Goal: Task Accomplishment & Management: Manage account settings

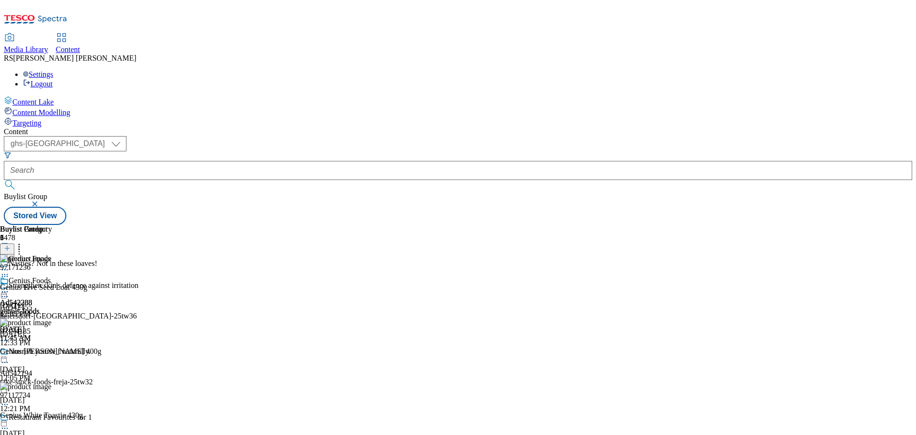
select select "ghs-[GEOGRAPHIC_DATA]"
click at [59, 12] on icon at bounding box center [35, 22] width 63 height 20
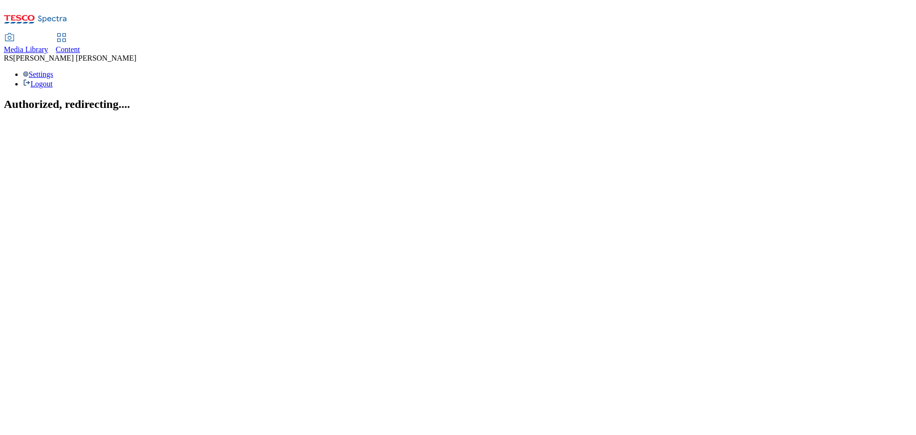
click at [80, 45] on span "Content" at bounding box center [68, 49] width 24 height 8
select select "ghs-[GEOGRAPHIC_DATA]"
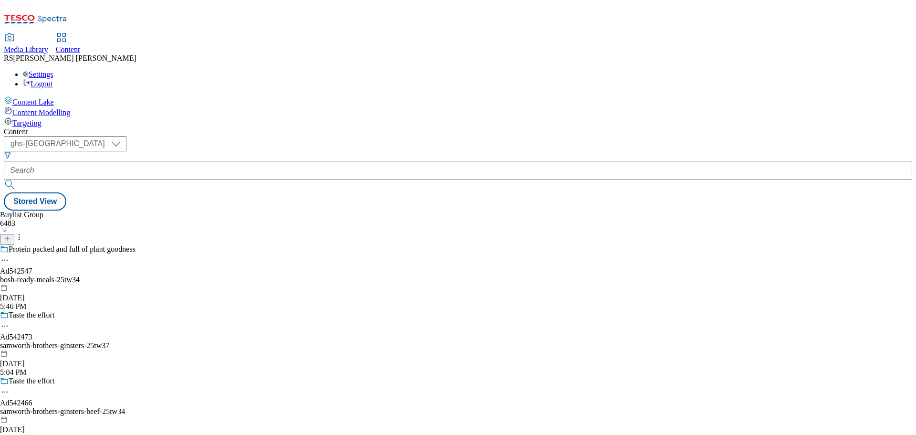
click at [14, 13] on div "Media Library Content RS Rituraj Sharma Settings Logout" at bounding box center [458, 46] width 908 height 84
click at [28, 18] on icon at bounding box center [35, 22] width 63 height 20
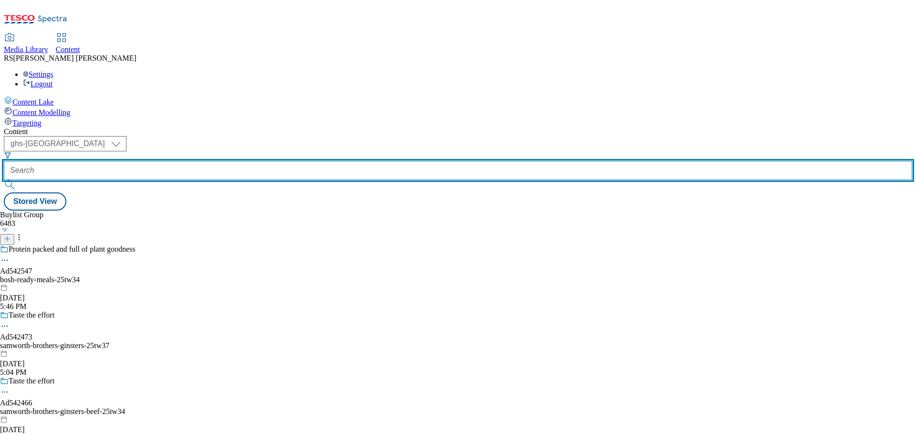
click at [209, 161] on input "text" at bounding box center [458, 170] width 908 height 19
paste input "542194"
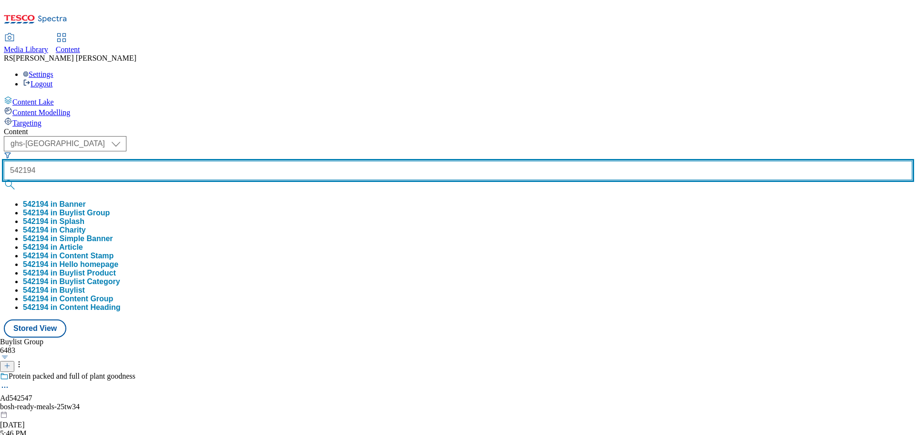
type input "542194"
click at [4, 180] on button "submit" at bounding box center [10, 185] width 13 height 10
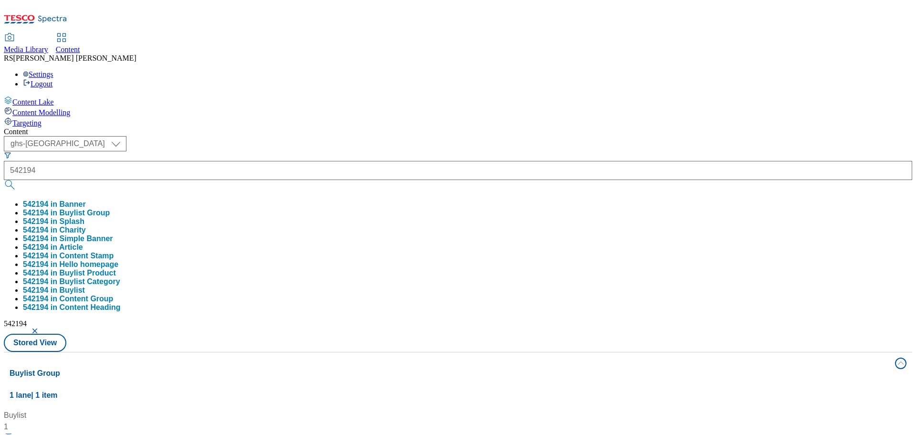
click at [361, 409] on div "Buylist 1 Ad542194 / take-stock-foods-freja-25tw32 / take-stock-foods-freja Oct…" at bounding box center [458, 409] width 897 height 0
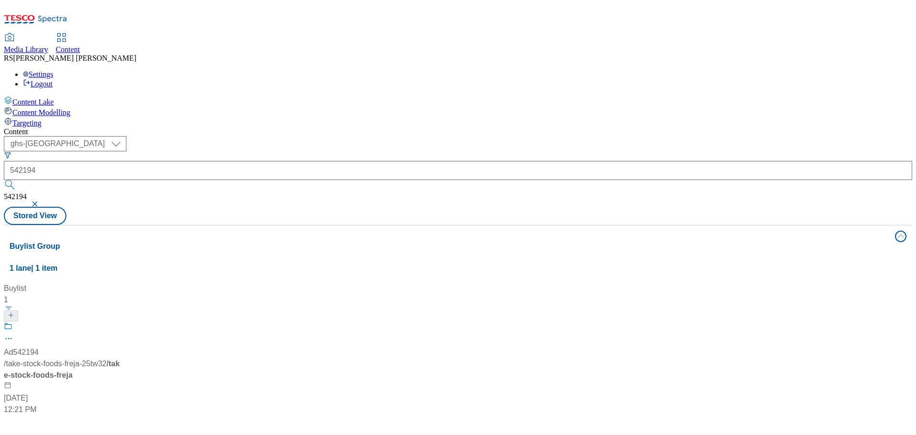
click at [39, 346] on div "Ad542194" at bounding box center [21, 351] width 35 height 11
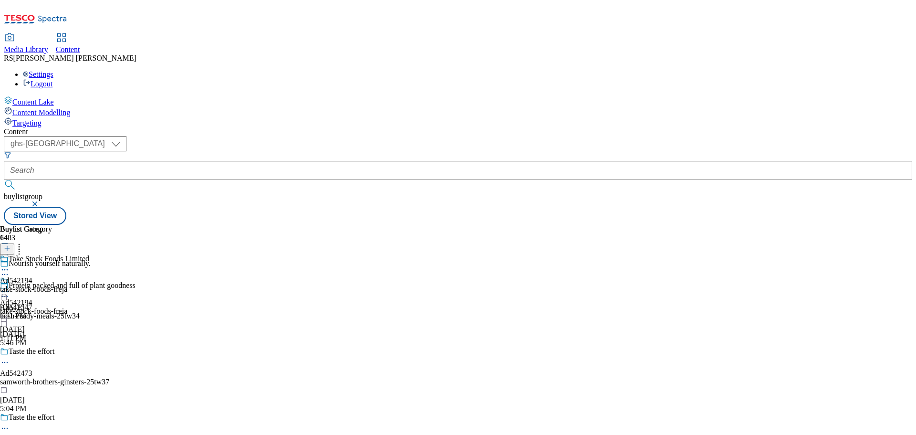
click at [10, 270] on icon at bounding box center [5, 275] width 10 height 10
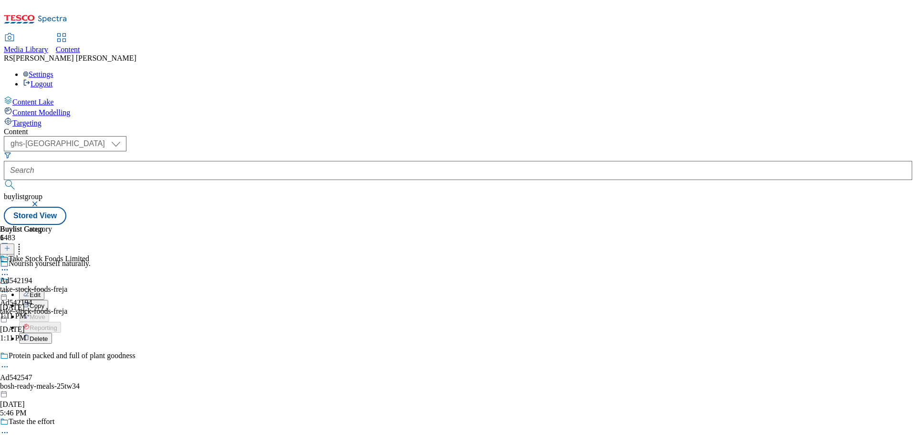
click at [44, 289] on button "Edit" at bounding box center [31, 294] width 25 height 11
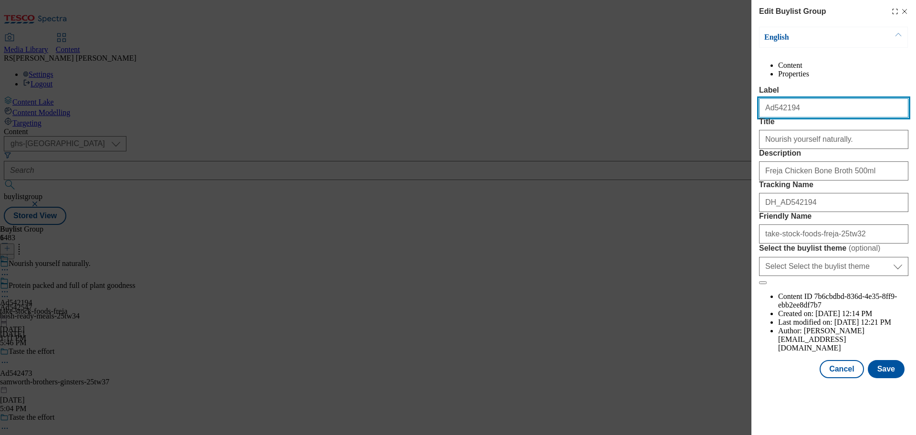
drag, startPoint x: 797, startPoint y: 130, endPoint x: 726, endPoint y: 124, distance: 71.4
click at [726, 124] on div "Edit Buylist Group English Content Properties Label Ad542194 Title Nourish your…" at bounding box center [458, 217] width 916 height 435
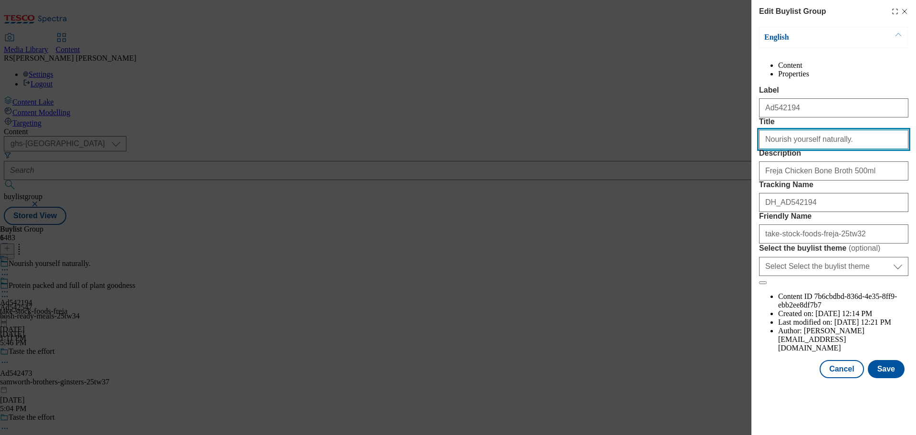
click at [844, 149] on input "Nourish yourself naturally." at bounding box center [833, 139] width 149 height 19
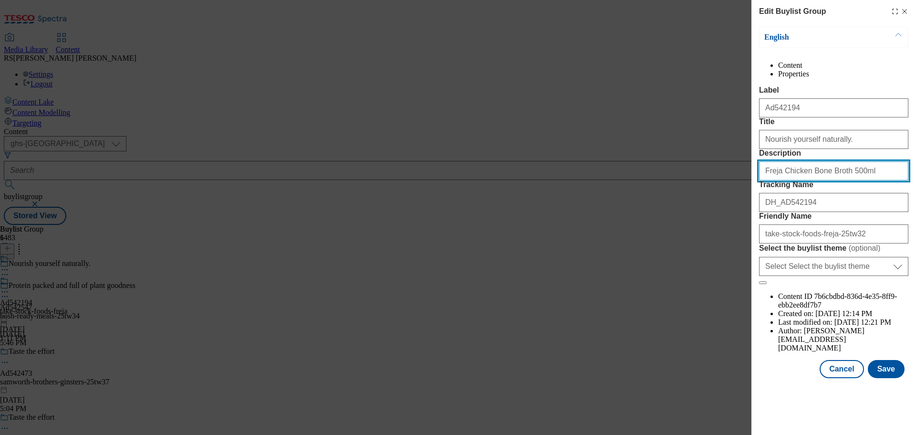
click at [791, 180] on input "Freja Chicken Bone Broth 500ml" at bounding box center [833, 170] width 149 height 19
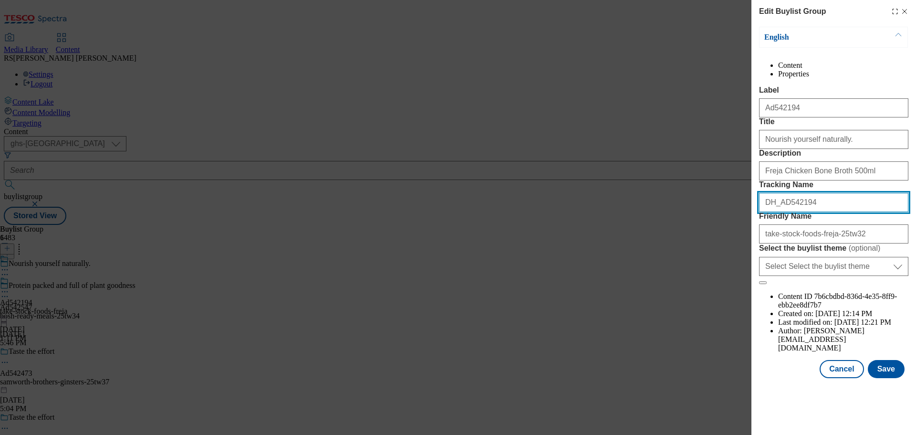
drag, startPoint x: 833, startPoint y: 279, endPoint x: 719, endPoint y: 275, distance: 114.1
click at [719, 275] on div "Edit Buylist Group English Content Properties Label Ad542194 Title Nourish your…" at bounding box center [458, 217] width 916 height 435
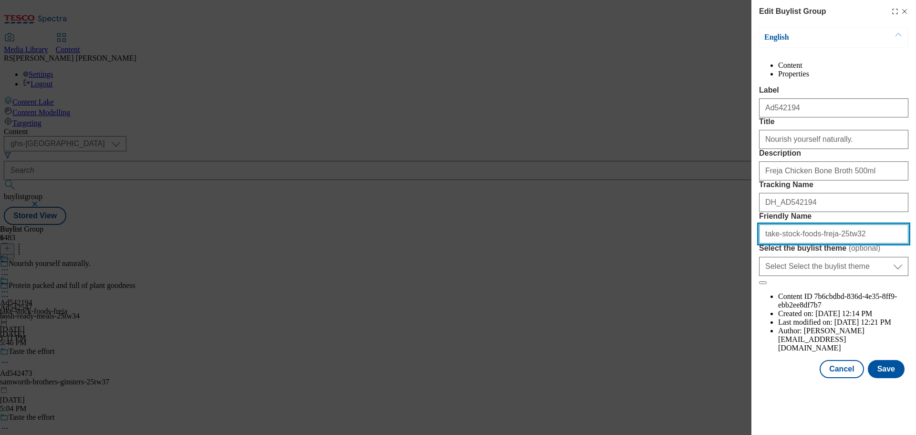
click at [833, 243] on input "take-stock-foods-freja-25tw32" at bounding box center [833, 233] width 149 height 19
click at [550, 185] on div "Edit Buylist Group English Content Properties Label Ad542194 Title Nourish your…" at bounding box center [458, 217] width 916 height 435
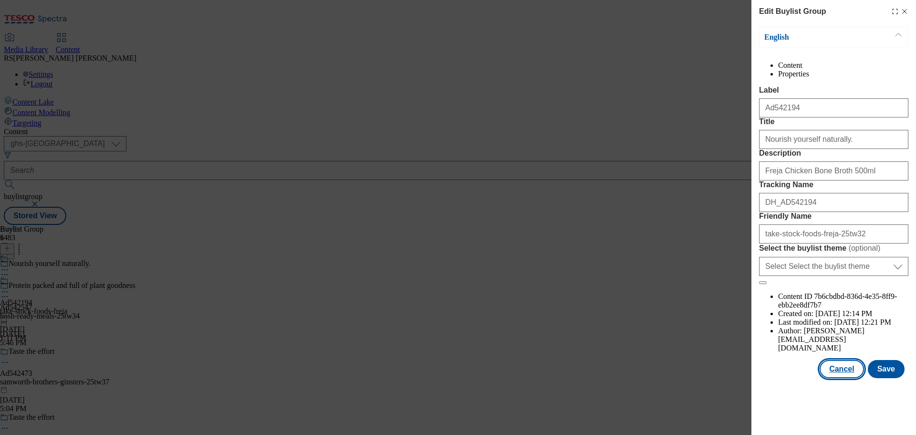
click at [838, 378] on button "Cancel" at bounding box center [842, 369] width 44 height 18
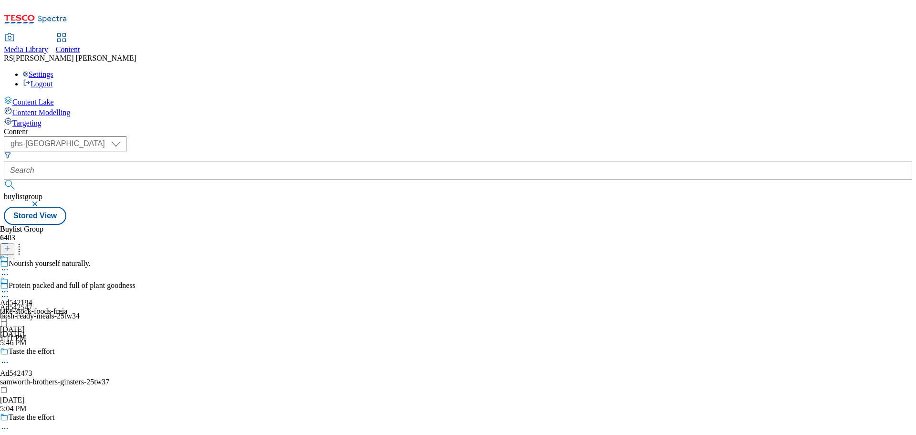
click at [10, 287] on icon at bounding box center [5, 292] width 10 height 10
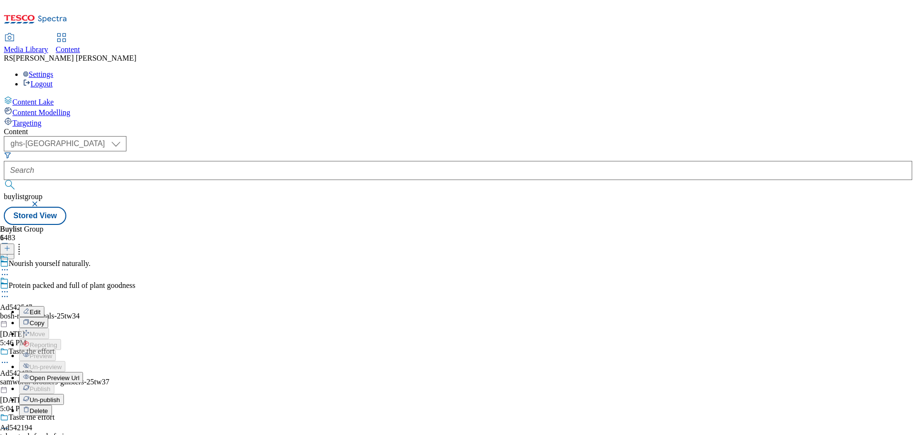
click at [44, 306] on button "Edit" at bounding box center [31, 311] width 25 height 11
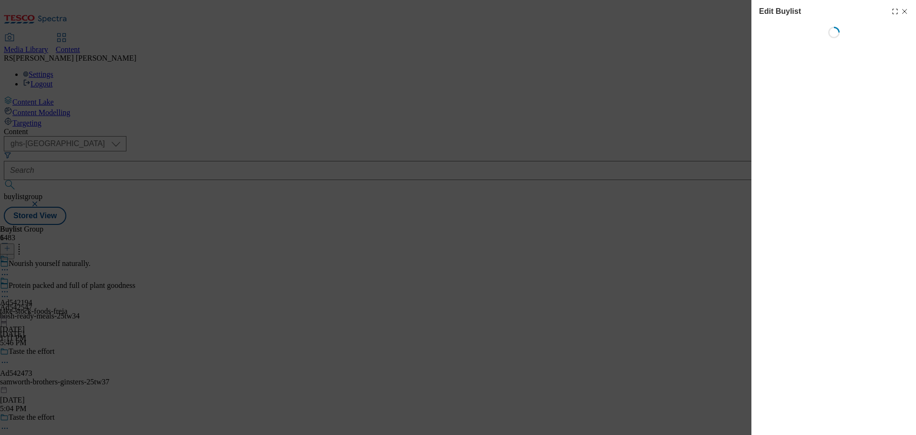
select select "tactical"
select select "supplier funded short term 1-3 weeks"
select select "dunnhumby"
select select "Banner"
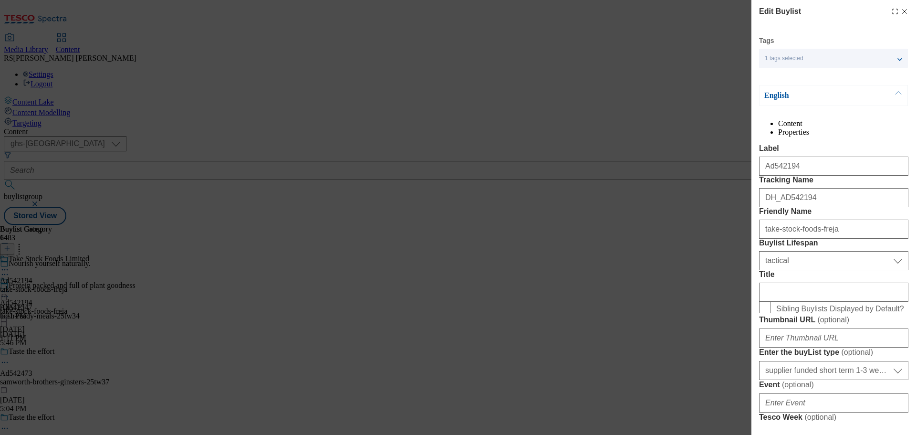
click at [901, 10] on icon "Modal" at bounding box center [905, 12] width 8 height 8
select select "tactical"
select select "supplier funded short term 1-3 weeks"
select select "dunnhumby"
select select "Banner"
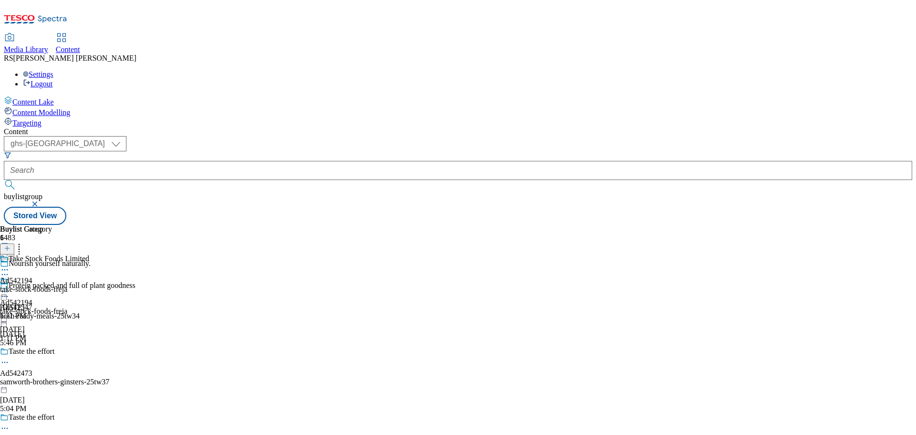
click at [67, 276] on div at bounding box center [33, 287] width 67 height 22
click at [10, 287] on icon at bounding box center [5, 292] width 10 height 10
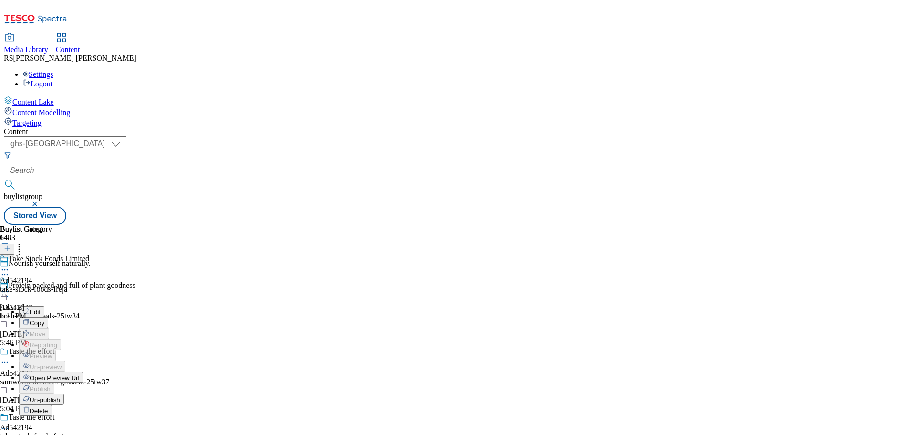
click at [44, 306] on button "Edit" at bounding box center [31, 311] width 25 height 11
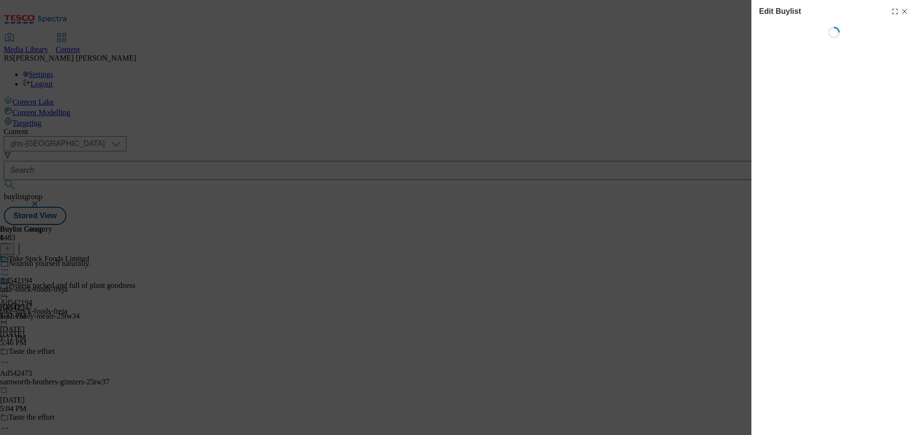
select select "tactical"
select select "supplier funded short term 1-3 weeks"
select select "dunnhumby"
select select "Banner"
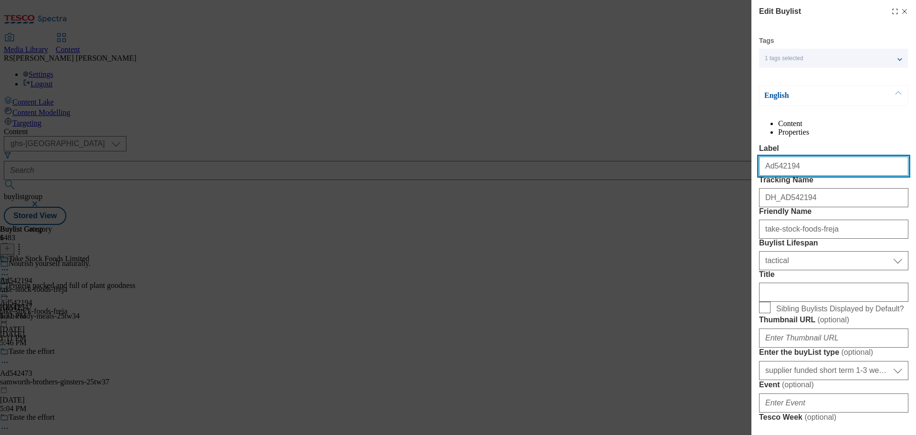
drag, startPoint x: 764, startPoint y: 185, endPoint x: 693, endPoint y: 181, distance: 71.2
click at [694, 181] on div "Edit Buylist Tags 1 tags selected buylist English Content Properties Label Ad54…" at bounding box center [458, 217] width 916 height 435
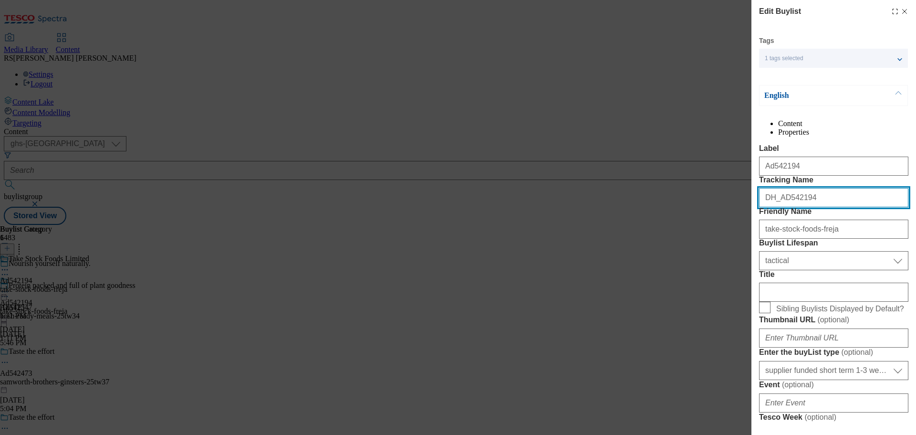
drag, startPoint x: 833, startPoint y: 238, endPoint x: 725, endPoint y: 231, distance: 109.0
click at [725, 231] on div "Edit Buylist Tags 1 tags selected buylist English Content Properties Label Ad54…" at bounding box center [458, 217] width 916 height 435
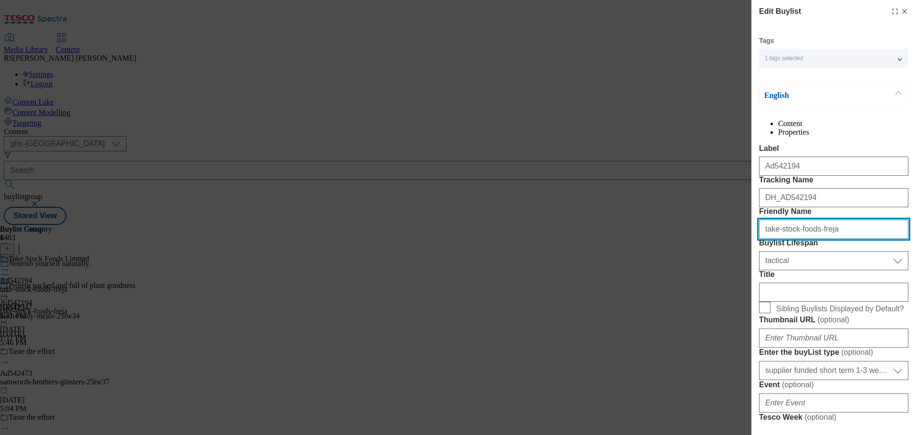
click at [804, 239] on input "take-stock-foods-freja" at bounding box center [833, 228] width 149 height 19
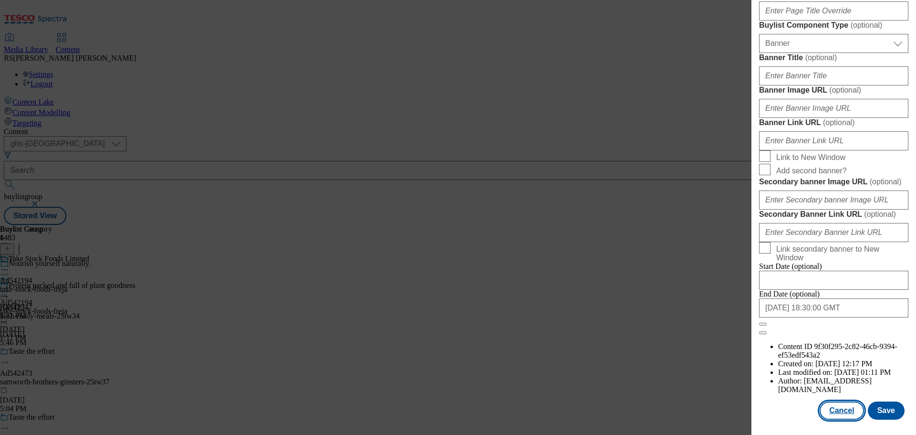
click at [840, 409] on button "Cancel" at bounding box center [842, 410] width 44 height 18
select select "tactical"
select select "supplier funded short term 1-3 weeks"
select select "dunnhumby"
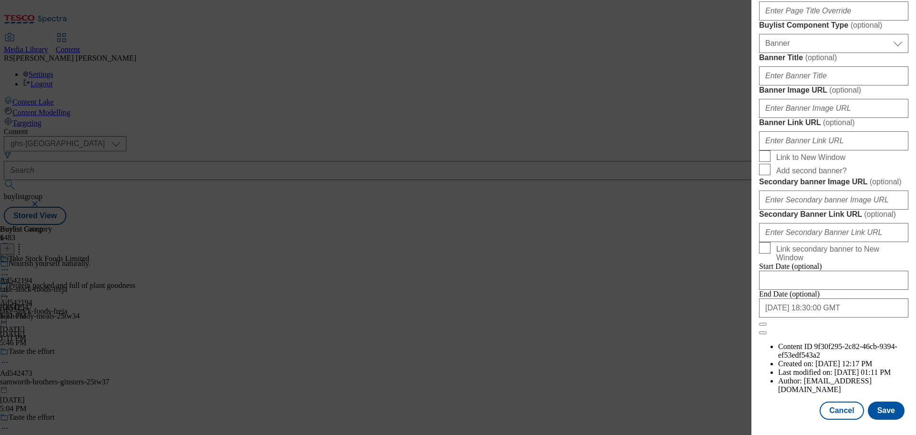
select select "Banner"
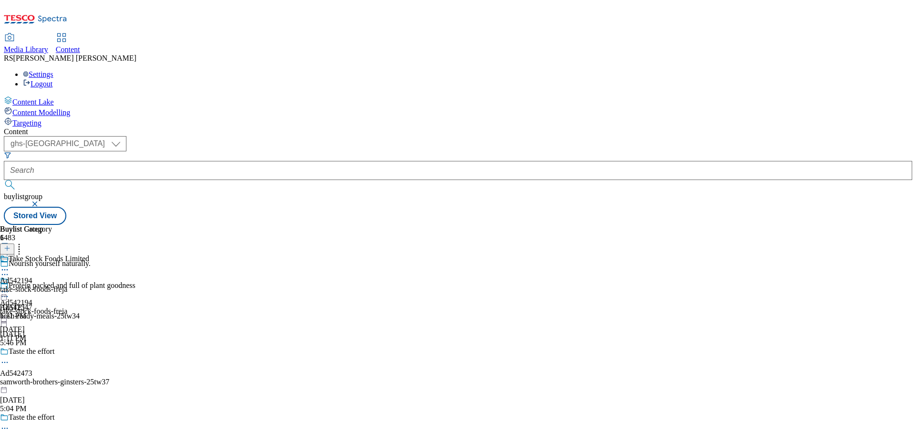
click at [89, 265] on div at bounding box center [44, 270] width 89 height 11
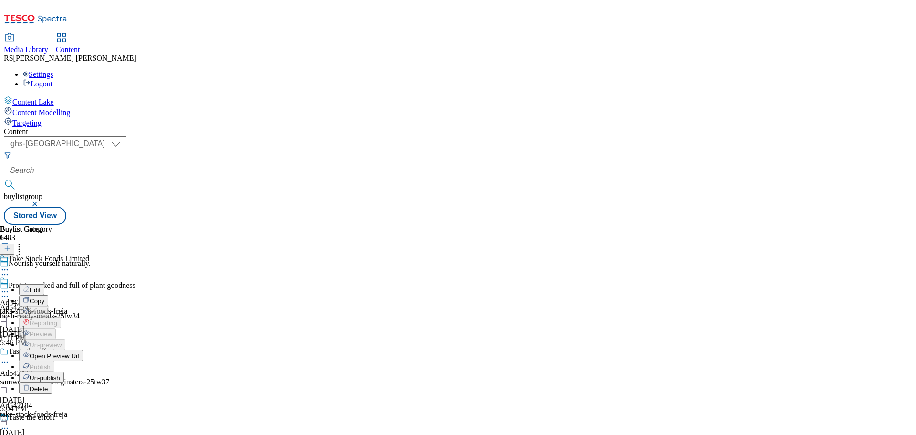
click at [44, 284] on button "Edit" at bounding box center [31, 289] width 25 height 11
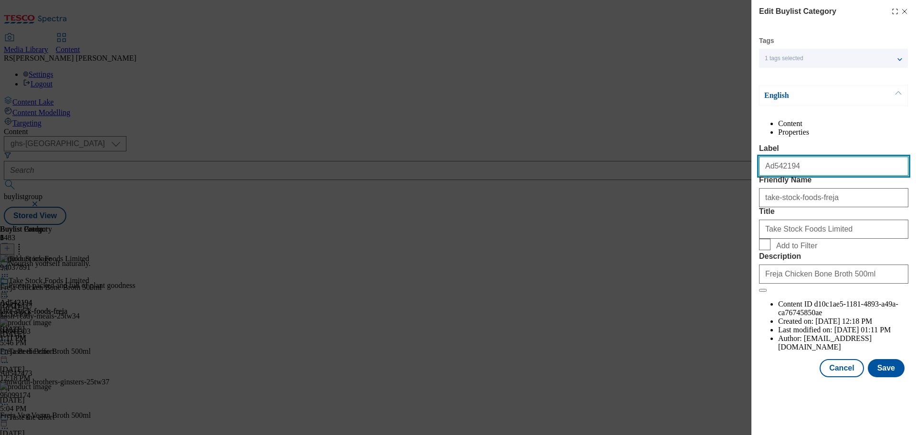
drag, startPoint x: 809, startPoint y: 191, endPoint x: 712, endPoint y: 183, distance: 97.1
click at [712, 183] on div "Edit Buylist Category Tags 1 tags selected buylist category English Content Pro…" at bounding box center [458, 217] width 916 height 435
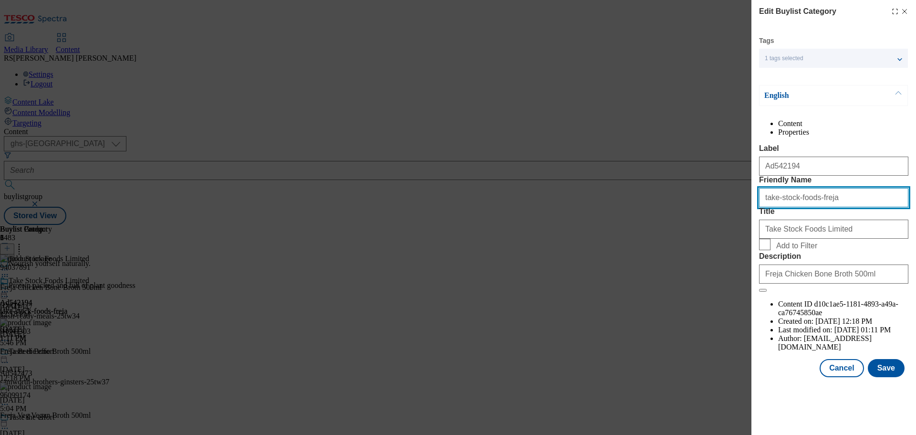
drag, startPoint x: 841, startPoint y: 239, endPoint x: 689, endPoint y: 234, distance: 151.8
click at [689, 234] on div "Edit Buylist Category Tags 1 tags selected buylist category English Content Pro…" at bounding box center [458, 217] width 916 height 435
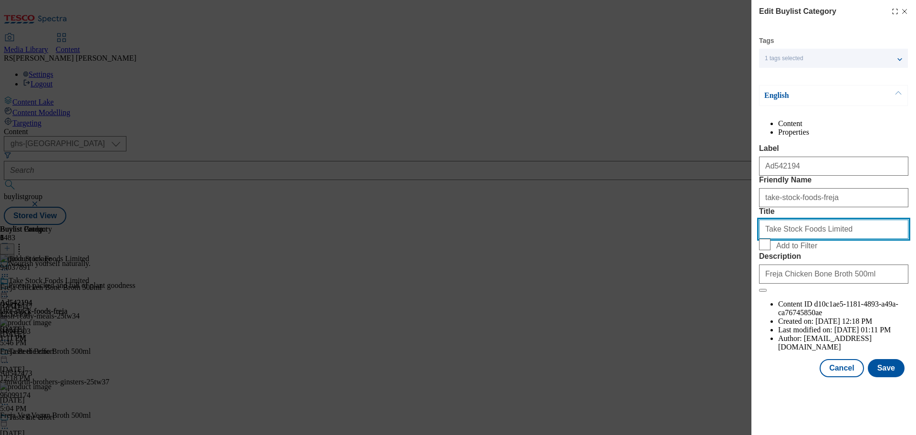
drag, startPoint x: 844, startPoint y: 279, endPoint x: 702, endPoint y: 270, distance: 142.9
click at [702, 270] on div "Edit Buylist Category Tags 1 tags selected buylist category English Content Pro…" at bounding box center [458, 217] width 916 height 435
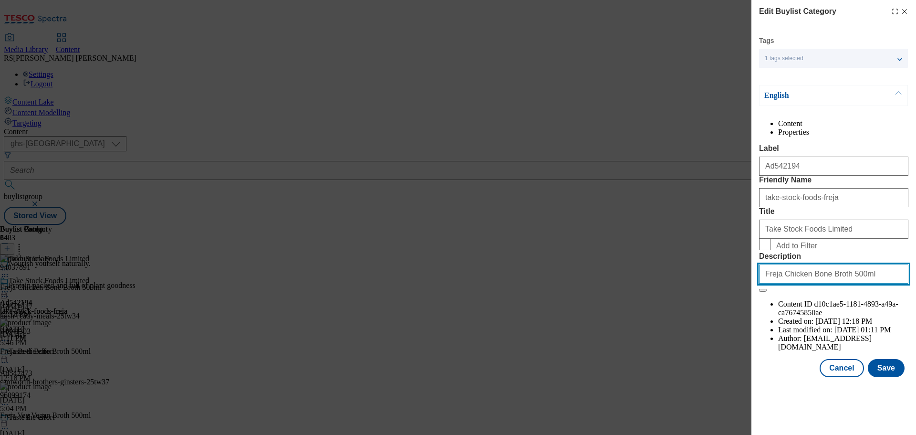
click at [811, 283] on input "Freja Chicken Bone Broth 500ml" at bounding box center [833, 273] width 149 height 19
type input "Freja Chicken Bon e Broth 500ml"
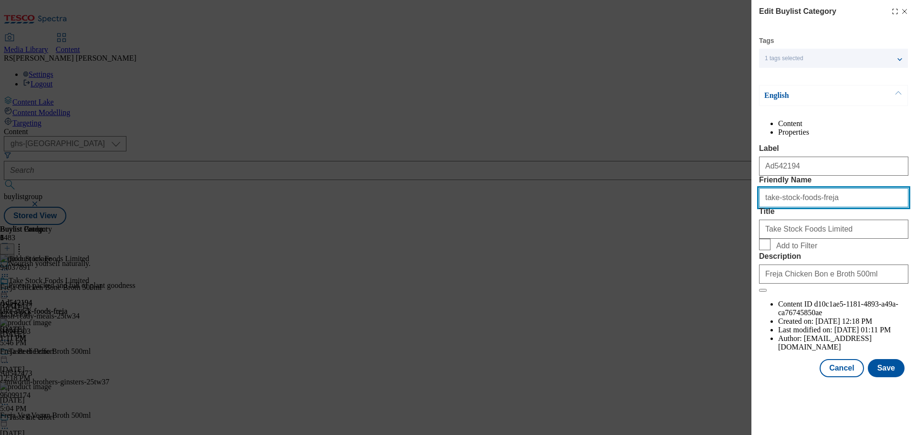
click at [843, 207] on input "take-stock-foods-freja" at bounding box center [833, 197] width 149 height 19
drag, startPoint x: 851, startPoint y: 233, endPoint x: 627, endPoint y: 225, distance: 224.4
click at [627, 225] on div "Edit Buylist Category Tags 1 tags selected buylist category English Content Pro…" at bounding box center [458, 217] width 916 height 435
click at [827, 207] on input "take-stock-foods-freja" at bounding box center [833, 197] width 149 height 19
paste input "proximo-spirits-[PERSON_NAME]"
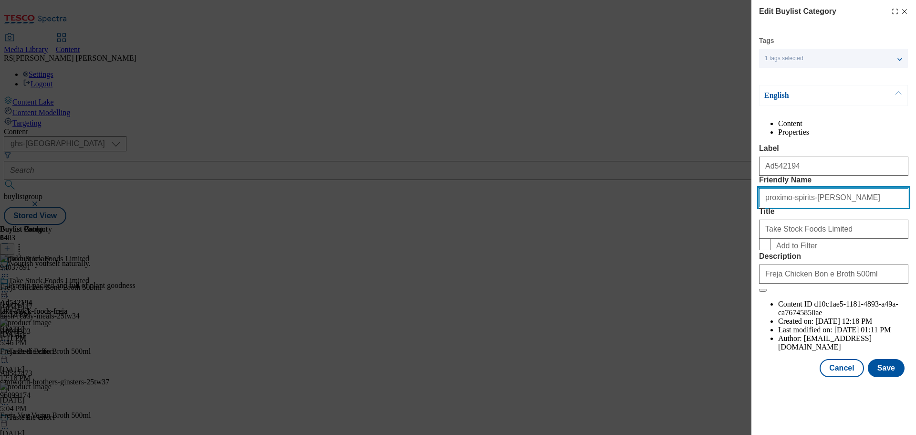
type input "proximo-spirits-[PERSON_NAME]"
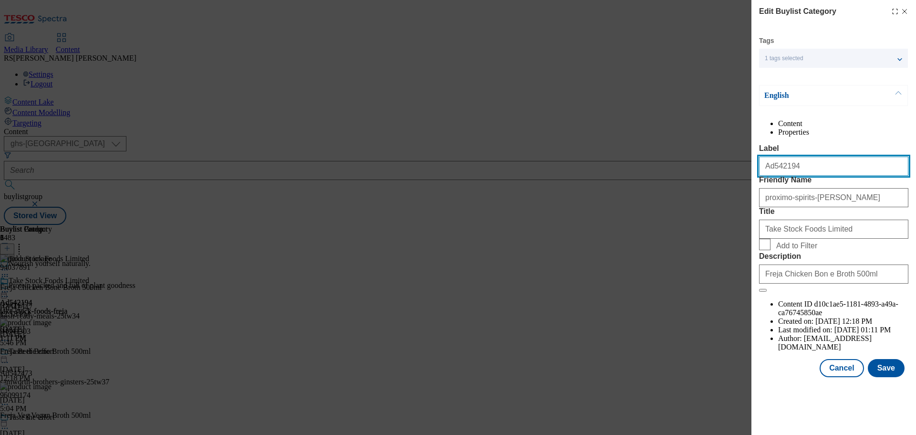
drag, startPoint x: 812, startPoint y: 187, endPoint x: 771, endPoint y: 192, distance: 41.0
click at [771, 176] on input "Ad542194" at bounding box center [833, 165] width 149 height 19
paste input "326"
type input "Ad542326"
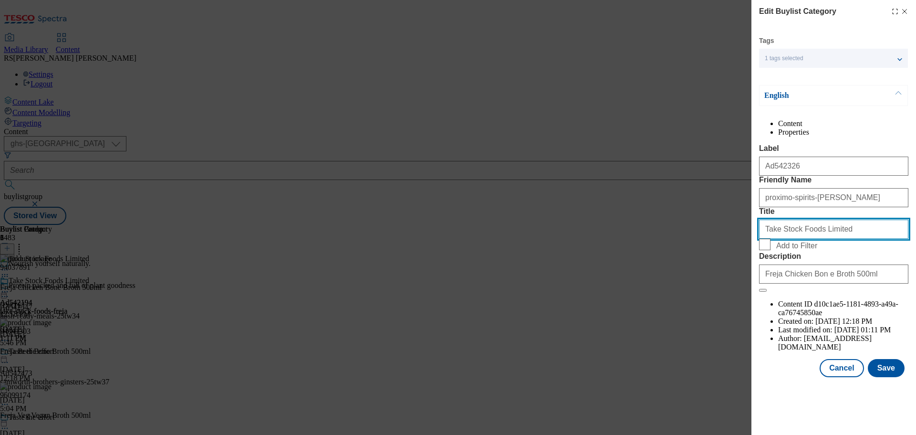
click at [843, 239] on input "Take Stock Foods Limited" at bounding box center [833, 228] width 149 height 19
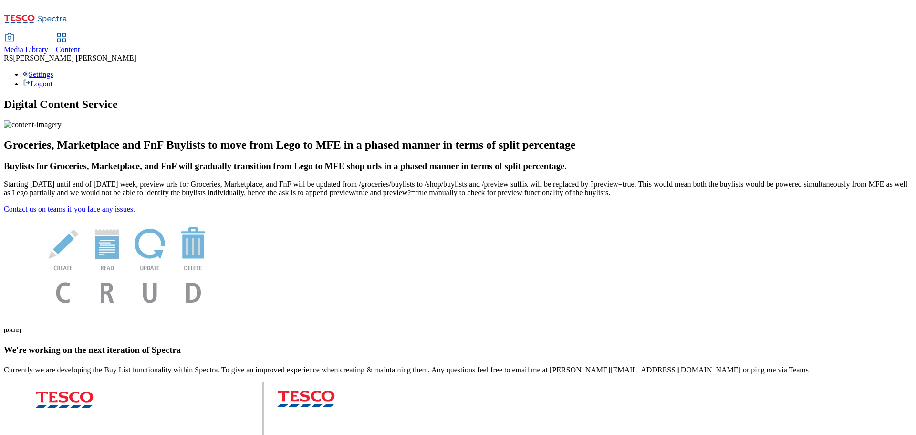
click at [80, 34] on link "Content" at bounding box center [68, 44] width 24 height 20
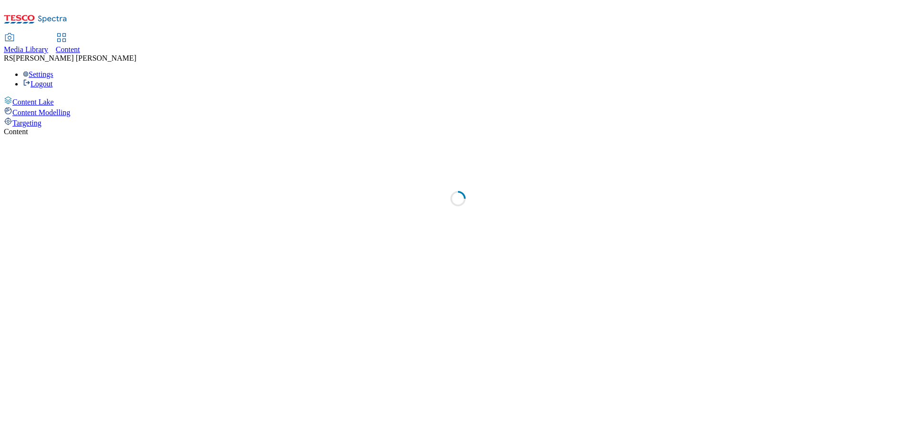
select select "ghs-[GEOGRAPHIC_DATA]"
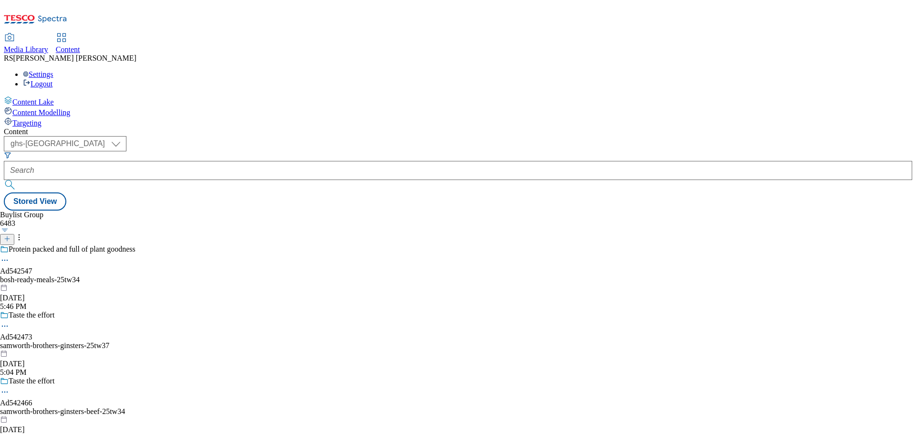
click at [10, 235] on icon at bounding box center [7, 238] width 7 height 7
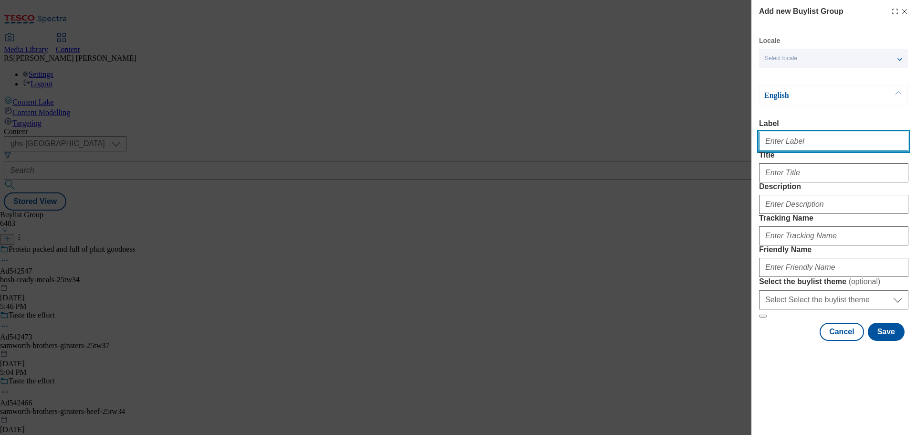
click at [794, 146] on input "Label" at bounding box center [833, 141] width 149 height 19
paste input "Ad542194"
type input "Ad542194"
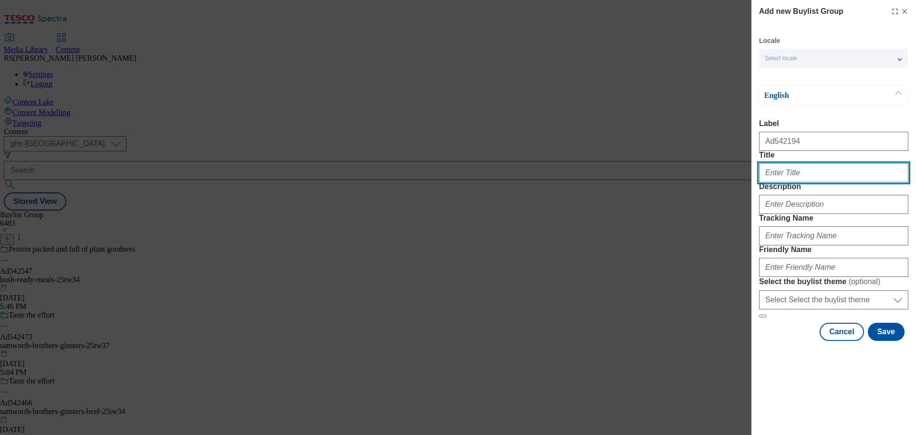
click at [778, 182] on input "Title" at bounding box center [833, 172] width 149 height 19
paste input "Nourish yourself naturally."
type input "Nourish yourself naturally."
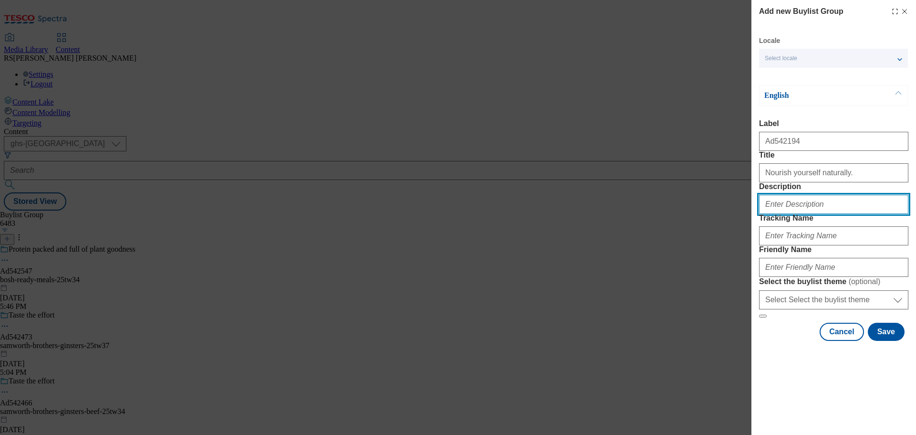
click at [790, 214] on input "Description" at bounding box center [833, 204] width 149 height 19
paste input "Freja Chicken Bone Broth 500ml"
type input "Freja Chicken Bone Broth 500ml"
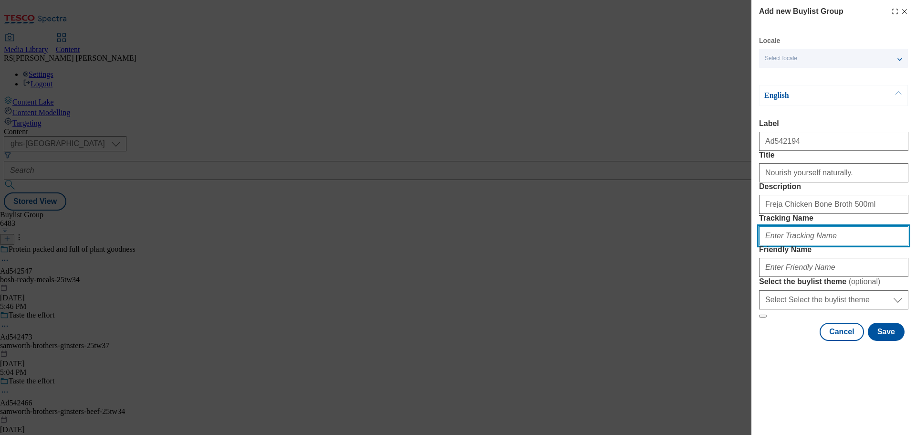
click at [805, 245] on input "Tracking Name" at bounding box center [833, 235] width 149 height 19
paste input "DH_AD542194"
type input "DH_AD542194"
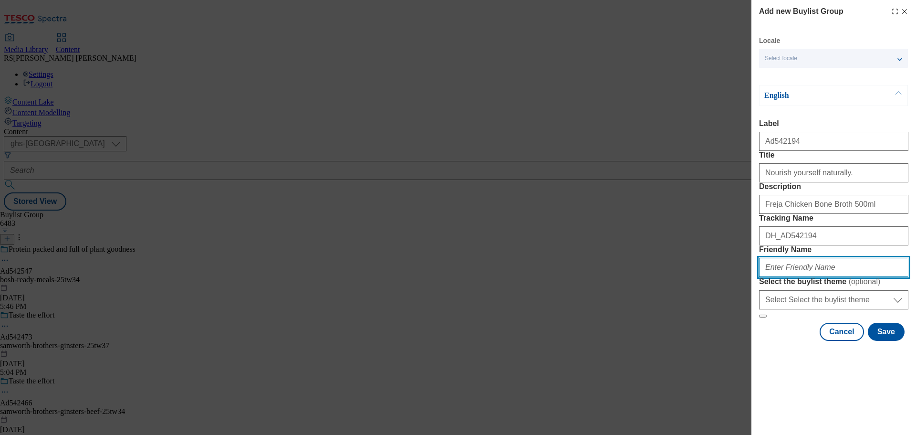
click at [786, 277] on input "Friendly Name" at bounding box center [833, 267] width 149 height 19
paste input "take-stock-foods-freja-25tw32"
type input "take-stock-foods-freja-25tw32"
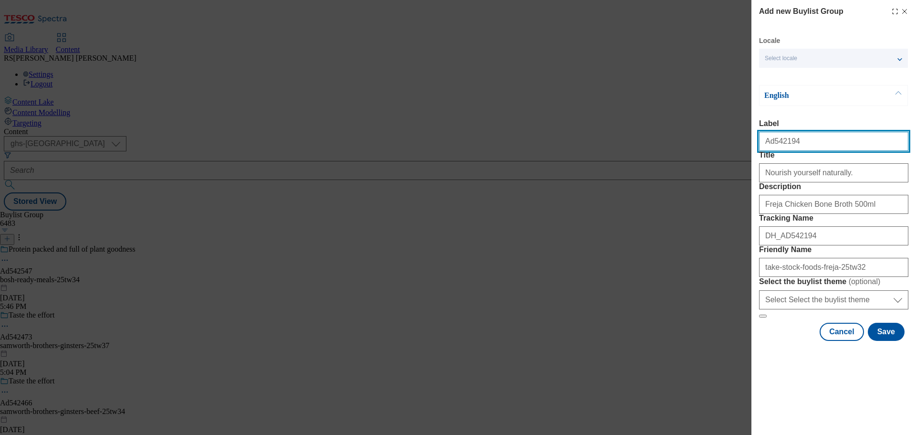
drag, startPoint x: 803, startPoint y: 143, endPoint x: 773, endPoint y: 155, distance: 32.8
click at [773, 151] on div "Ad542194" at bounding box center [833, 139] width 149 height 23
paste input "326"
type input "Ad542326"
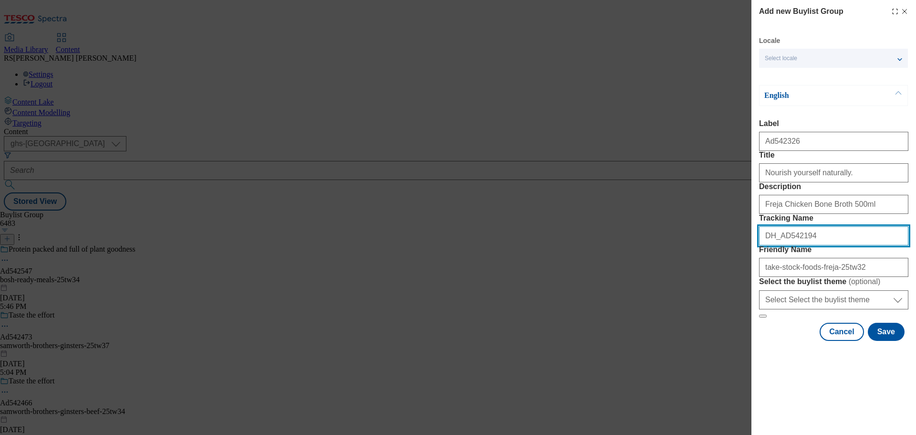
drag, startPoint x: 807, startPoint y: 292, endPoint x: 782, endPoint y: 300, distance: 26.4
click at [782, 300] on form "Label Ad542326 Title Nourish yourself naturally. Description Freja Chicken Bone…" at bounding box center [833, 218] width 149 height 198
paste input "326"
type input "DH_AD542326"
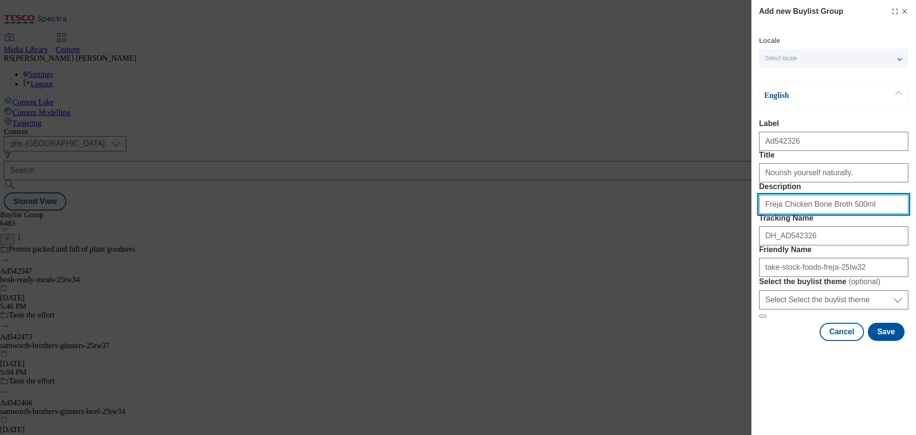
click at [870, 214] on input "Freja Chicken Bone Broth 500ml" at bounding box center [833, 204] width 149 height 19
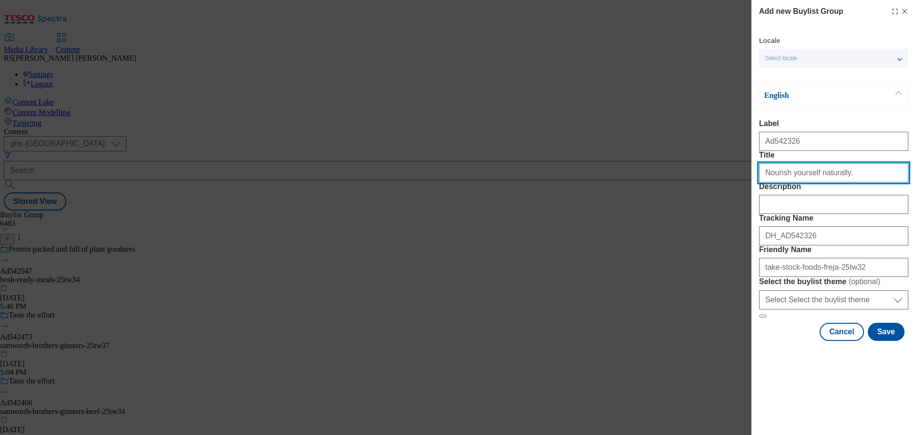
click at [787, 182] on input "Nourish yourself naturally." at bounding box center [833, 172] width 149 height 19
type input "Awaken the fiesta"
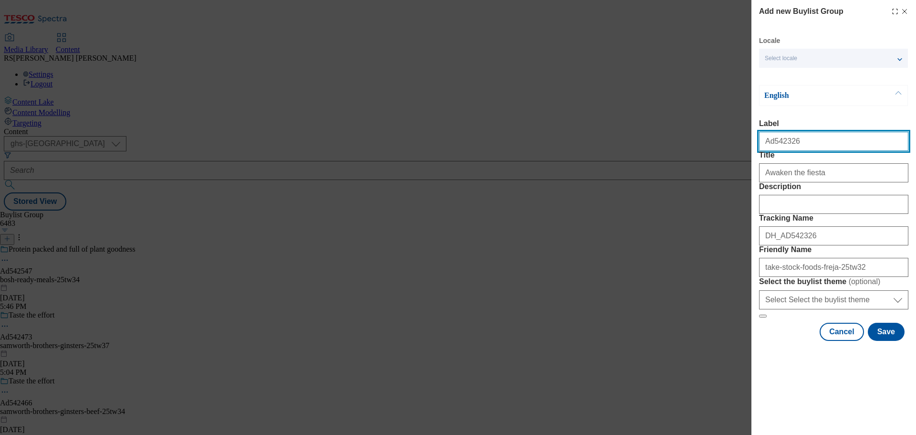
drag, startPoint x: 802, startPoint y: 149, endPoint x: 772, endPoint y: 153, distance: 30.3
click at [772, 151] on input "Ad542326" at bounding box center [833, 141] width 149 height 19
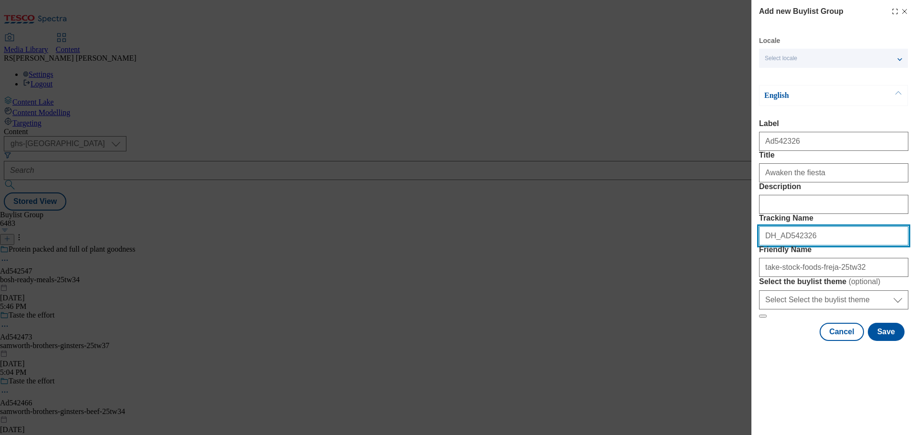
drag, startPoint x: 815, startPoint y: 289, endPoint x: 782, endPoint y: 293, distance: 32.7
click at [782, 245] on input "DH_AD542326" at bounding box center [833, 235] width 149 height 19
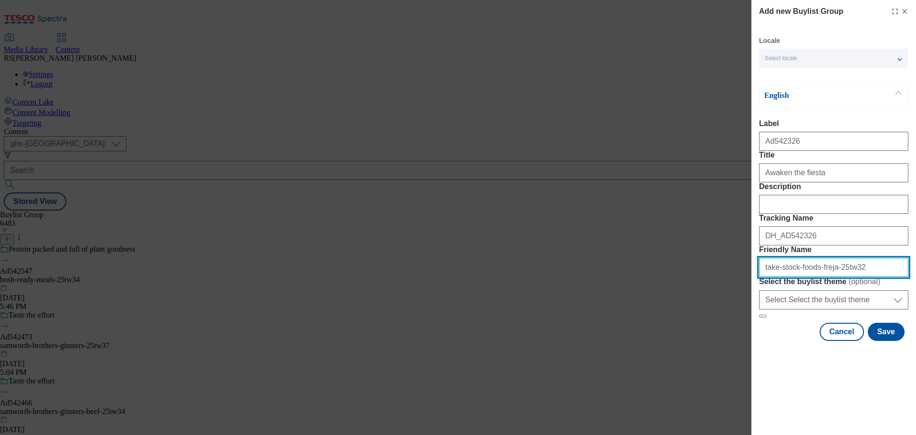
drag, startPoint x: 793, startPoint y: 336, endPoint x: 748, endPoint y: 333, distance: 44.9
click at [748, 333] on div "Add new Buylist Group Locale Select locale English Welsh English Label Ad542326…" at bounding box center [458, 217] width 916 height 435
paste input "Proximo Spirits"
click at [767, 277] on input "Proximo Spirits-foods-freja-25tw32" at bounding box center [833, 267] width 149 height 19
click at [809, 277] on input "proximo-spirits-foods-freja-25tw32" at bounding box center [833, 267] width 149 height 19
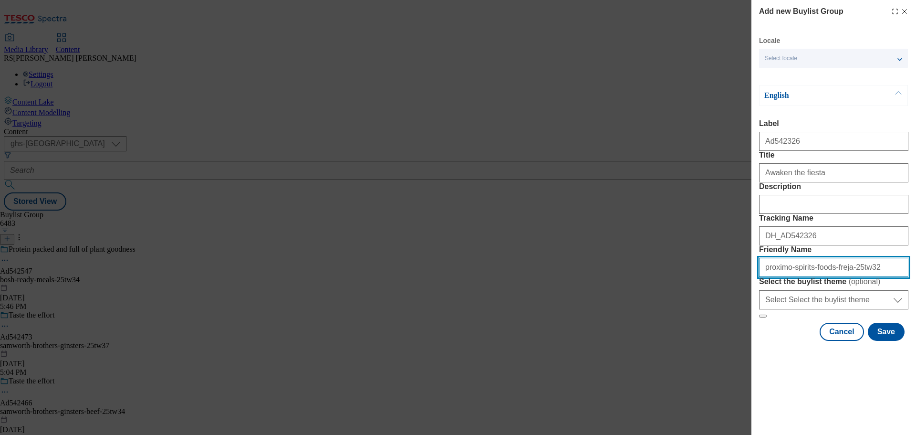
drag, startPoint x: 837, startPoint y: 335, endPoint x: 807, endPoint y: 340, distance: 30.5
click at [807, 277] on input "proximo-spirits-foods-freja-25tw32" at bounding box center [833, 267] width 149 height 19
click at [865, 277] on input "proximo-spirits-[PERSON_NAME]-25tw32" at bounding box center [833, 267] width 149 height 19
type input "proximo-spirits-[PERSON_NAME]-25tw33"
click at [874, 277] on input "proximo-spirits-[PERSON_NAME]-25tw33" at bounding box center [833, 267] width 149 height 19
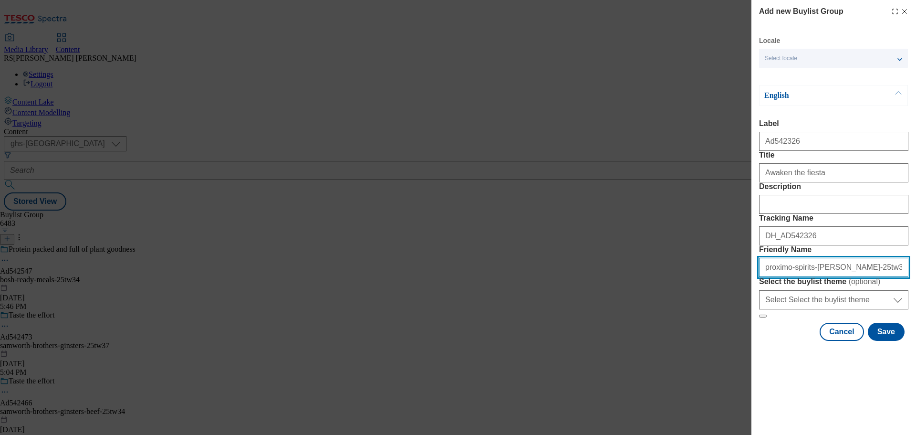
scroll to position [11, 0]
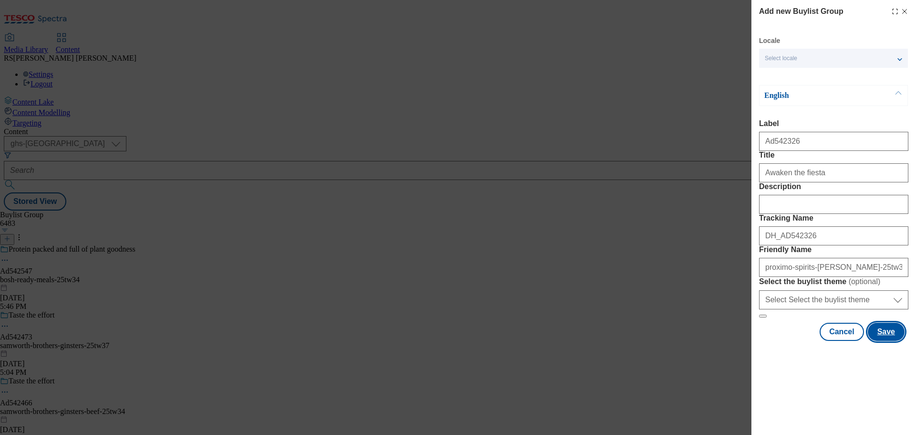
click at [871, 341] on button "Save" at bounding box center [886, 331] width 37 height 18
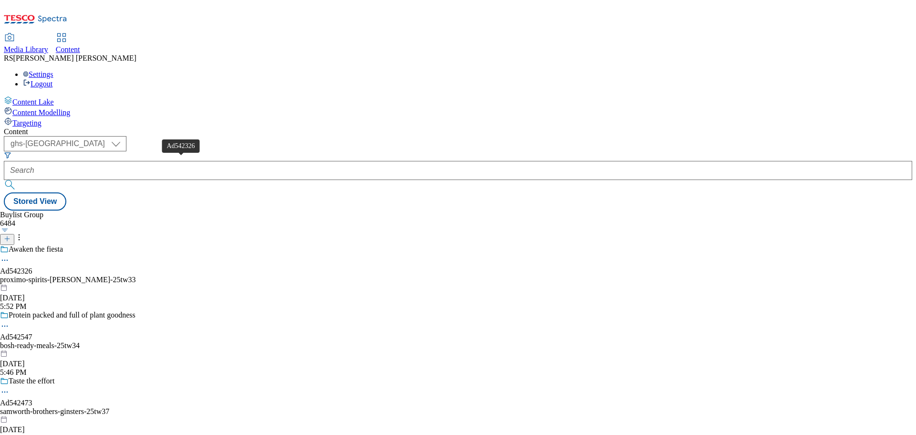
click at [32, 267] on span "Ad542326" at bounding box center [16, 271] width 32 height 9
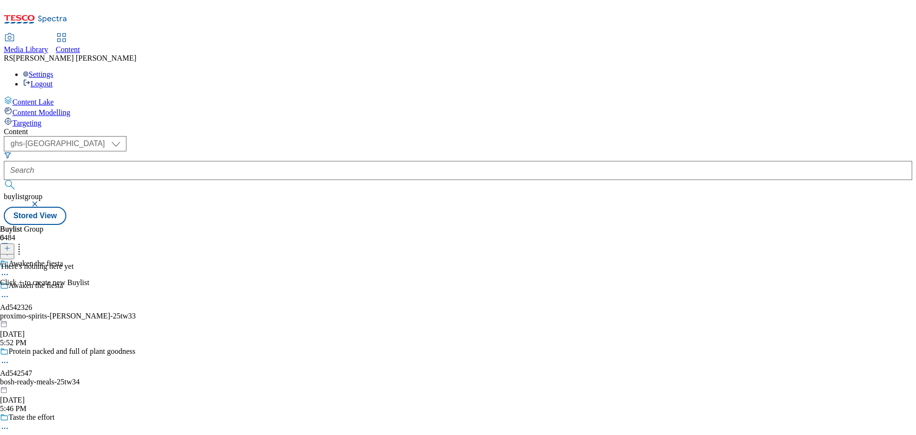
click at [32, 303] on div "Ad542326" at bounding box center [16, 307] width 32 height 9
click at [10, 245] on icon at bounding box center [7, 248] width 7 height 7
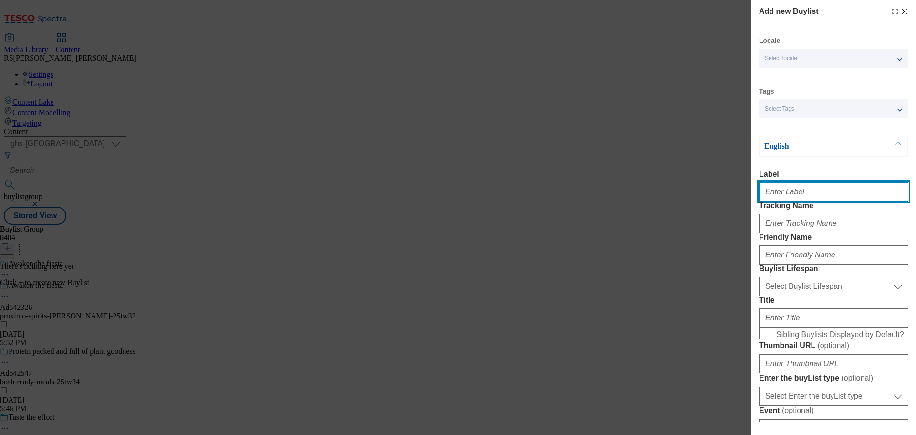
click at [796, 196] on input "Label" at bounding box center [833, 191] width 149 height 19
paste input "Ad542194"
type input "Ad542194"
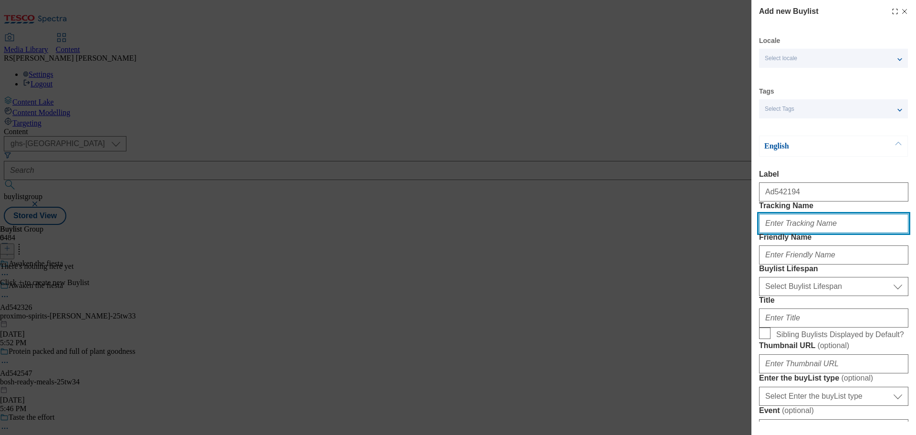
click at [780, 233] on input "Tracking Name" at bounding box center [833, 223] width 149 height 19
paste input "DH_AD542194"
type input "DH_AD542194"
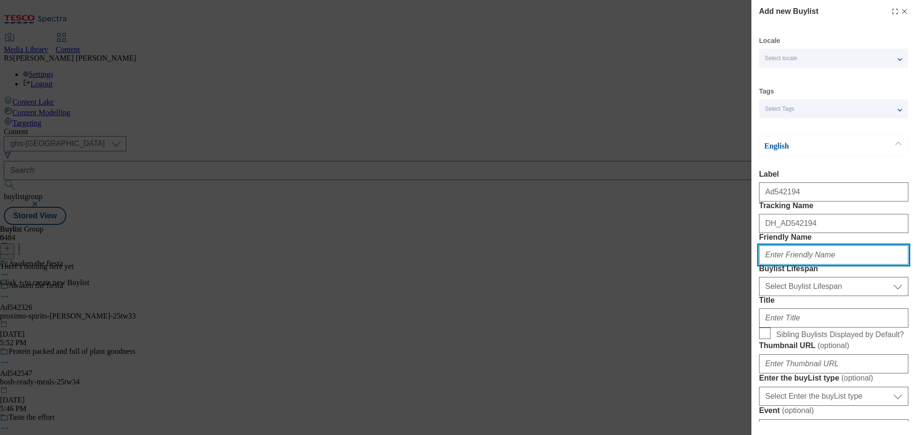
click at [783, 264] on input "Friendly Name" at bounding box center [833, 254] width 149 height 19
paste input "take-stock-foods-freja"
type input "take-stock-foods-freja"
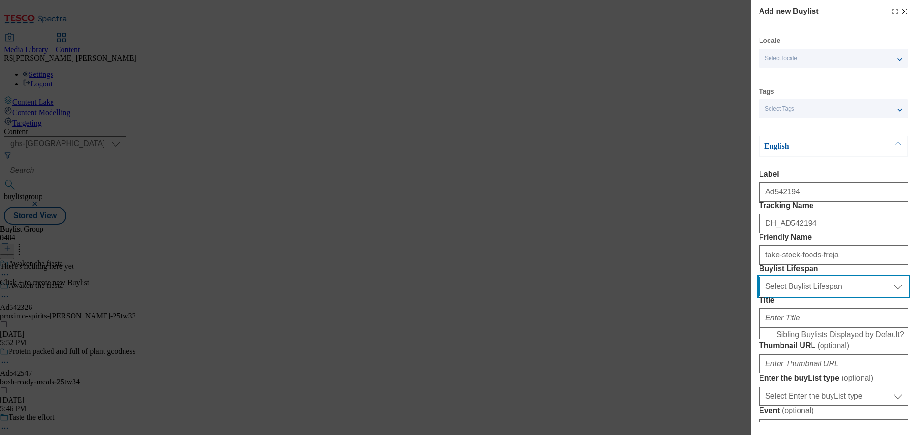
click at [834, 296] on select "Select Buylist Lifespan evergreen seasonal tactical" at bounding box center [833, 286] width 149 height 19
select select "tactical"
click at [759, 296] on select "Select Buylist Lifespan evergreen seasonal tactical" at bounding box center [833, 286] width 149 height 19
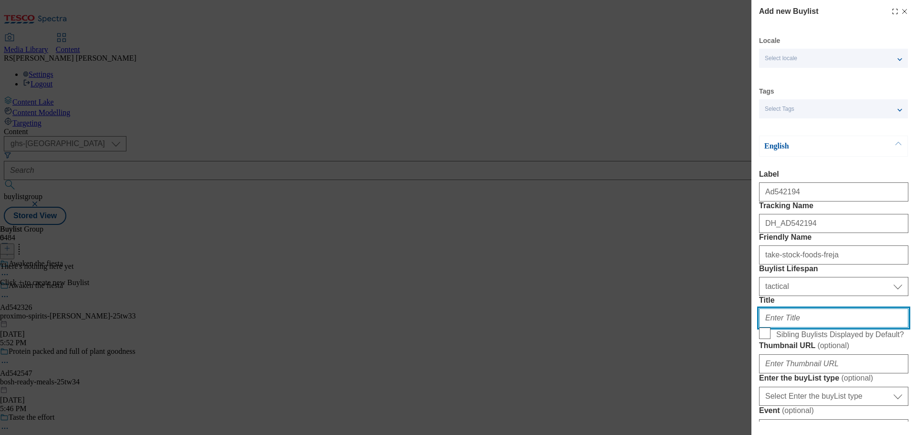
click at [797, 327] on input "Title" at bounding box center [833, 317] width 149 height 19
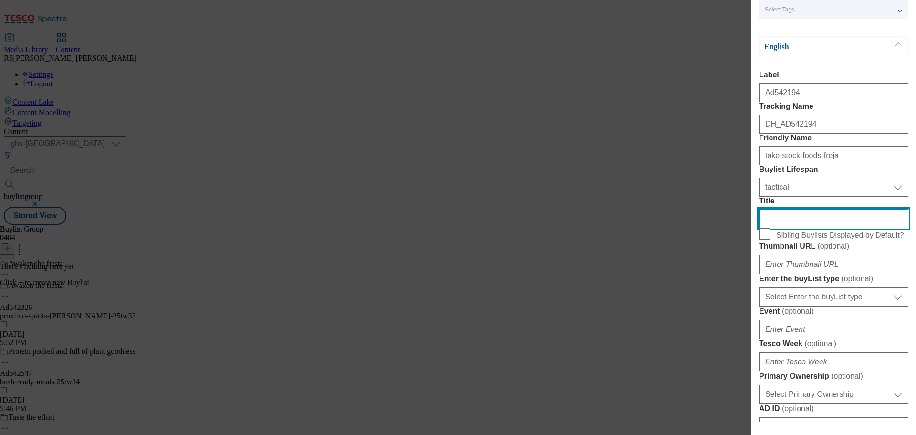
scroll to position [143, 0]
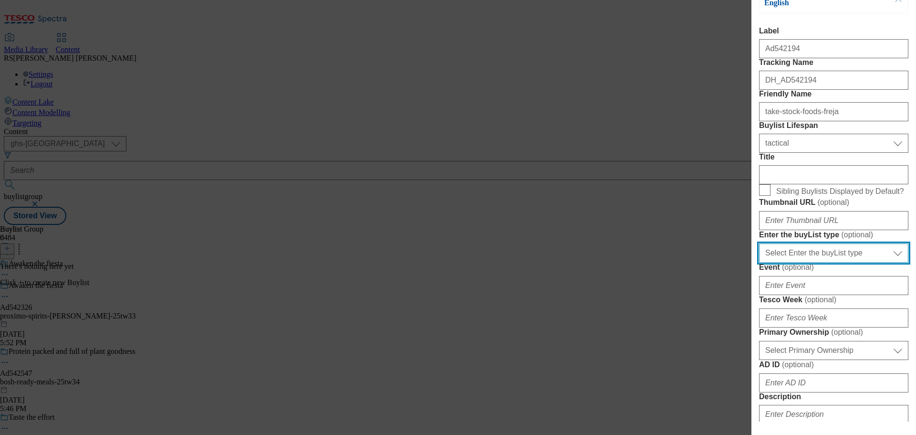
click at [832, 262] on select "Select Enter the buyList type event supplier funded long term >4 weeks supplier…" at bounding box center [833, 252] width 149 height 19
select select "supplier funded short term 1-3 weeks"
click at [759, 262] on select "Select Enter the buyList type event supplier funded long term >4 weeks supplier…" at bounding box center [833, 252] width 149 height 19
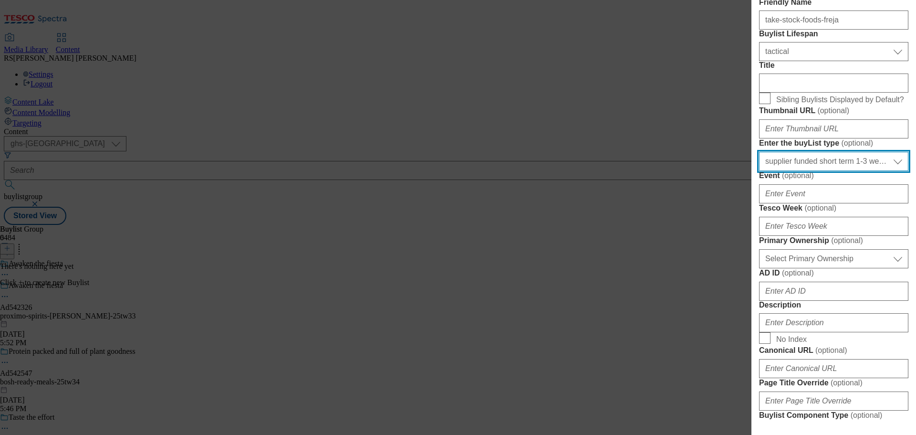
scroll to position [239, 0]
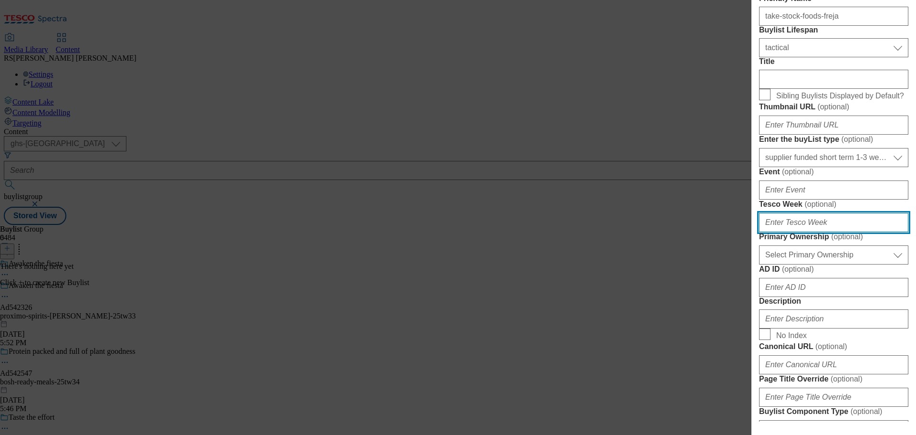
click at [808, 232] on input "Tesco Week ( optional )" at bounding box center [833, 222] width 149 height 19
type input "33"
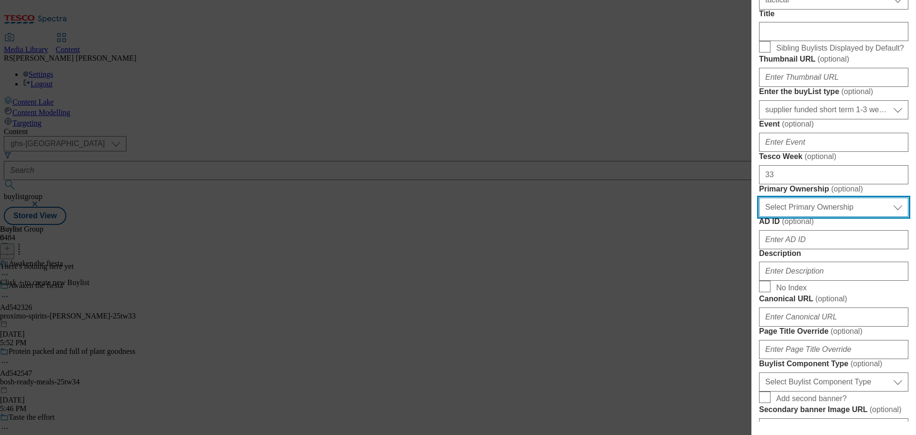
click at [859, 217] on select "Select Primary Ownership [PERSON_NAME]" at bounding box center [833, 207] width 149 height 19
click at [852, 217] on select "Select Primary Ownership [PERSON_NAME]" at bounding box center [833, 207] width 149 height 19
select select "dunnhumby"
click at [759, 217] on select "Select Primary Ownership [PERSON_NAME]" at bounding box center [833, 207] width 149 height 19
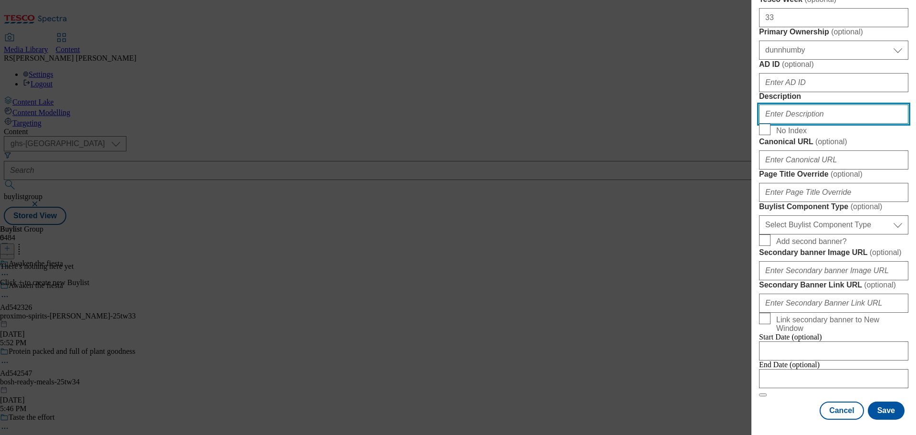
click at [782, 124] on input "Description" at bounding box center [833, 113] width 149 height 19
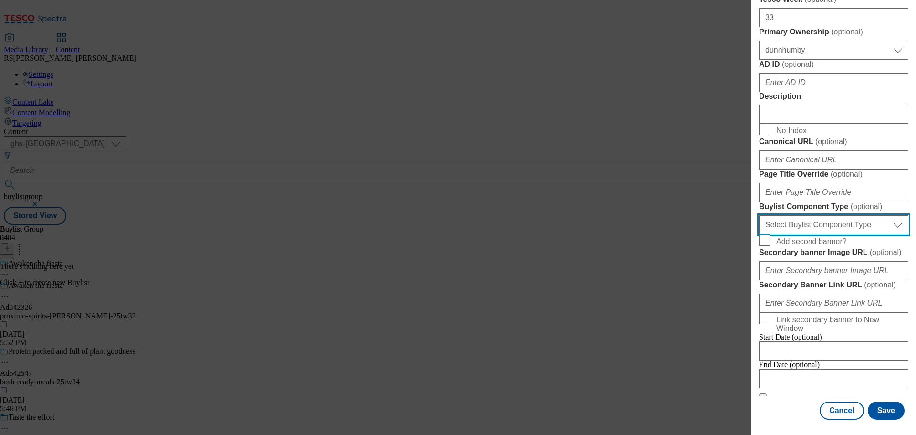
click at [861, 234] on select "Select Buylist Component Type Banner Competition Header Meal" at bounding box center [833, 224] width 149 height 19
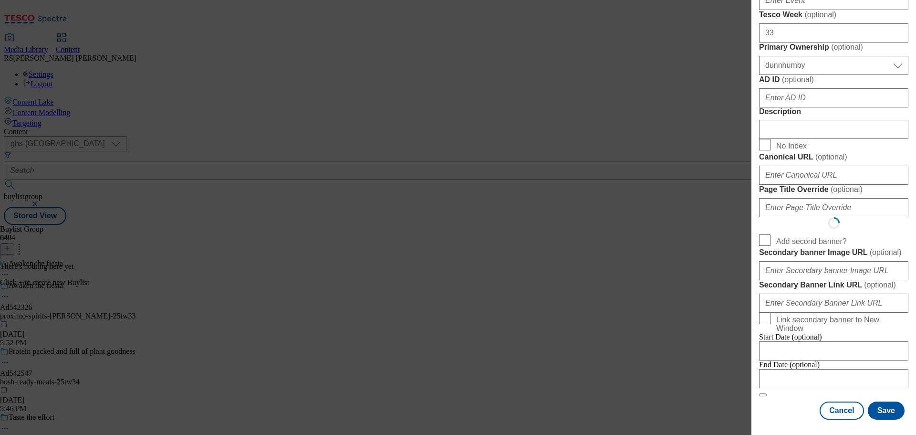
select select "Banner"
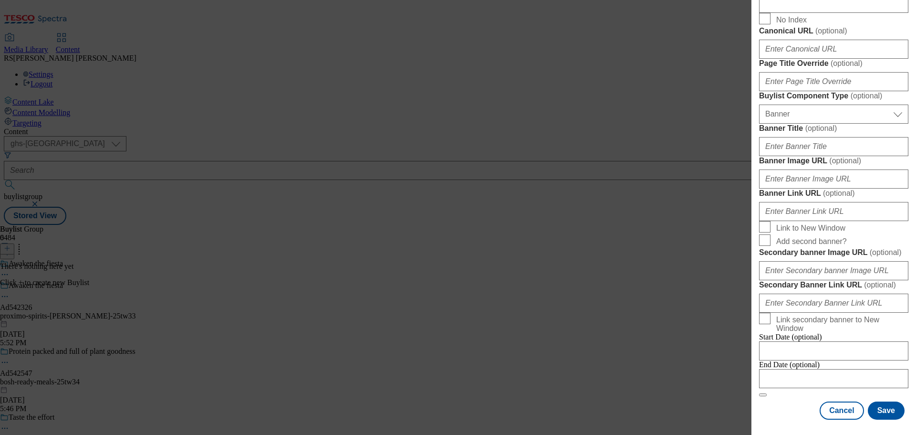
scroll to position [962, 0]
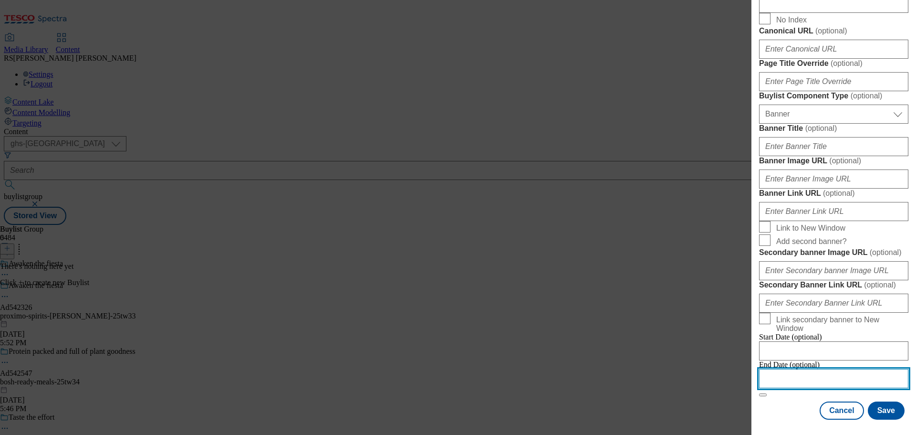
click at [792, 377] on input "Modal" at bounding box center [833, 378] width 149 height 19
select select "2025"
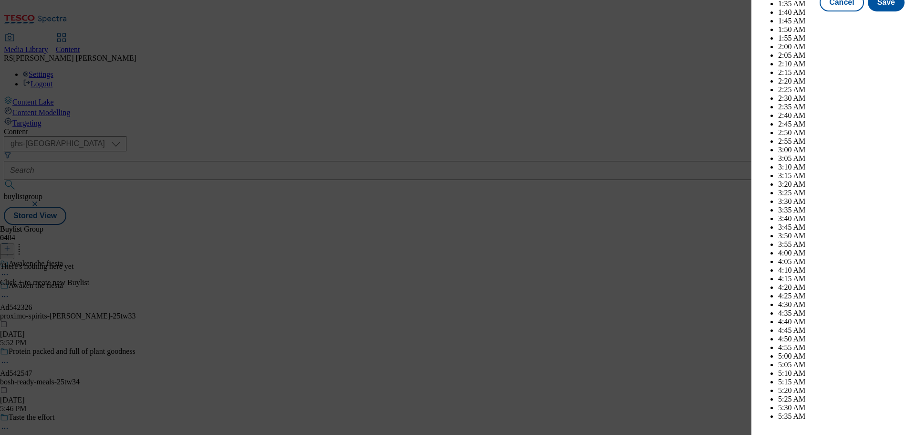
scroll to position [3772, 0]
select select "January"
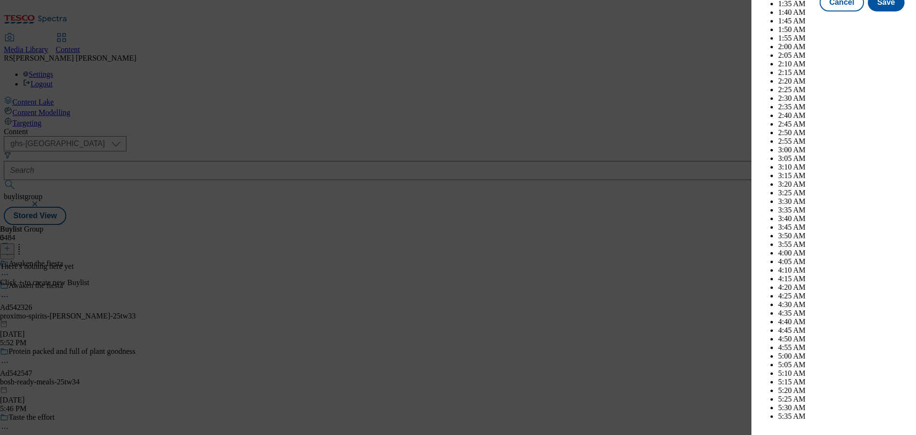
select select "2026"
click at [904, 207] on div "Add new Buylist Locale Select locale English Welsh Tags Select Tags fnf marketp…" at bounding box center [833, 210] width 165 height 421
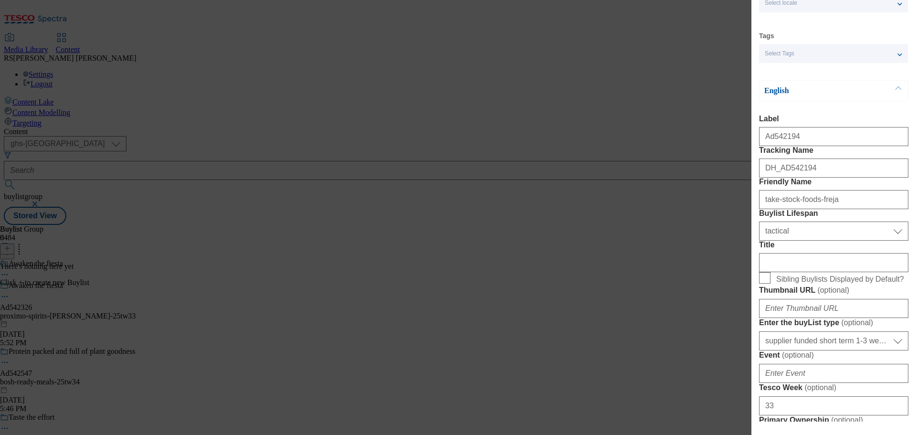
scroll to position [0, 0]
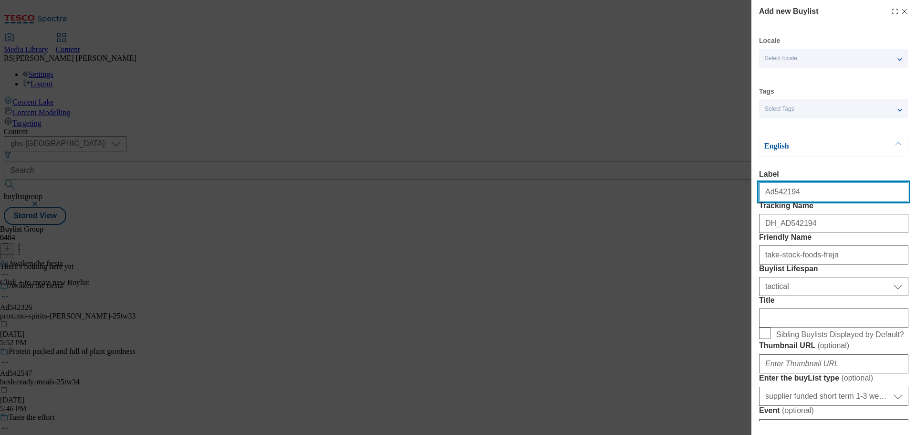
drag, startPoint x: 809, startPoint y: 189, endPoint x: 771, endPoint y: 198, distance: 38.4
click at [771, 198] on input "Ad542194" at bounding box center [833, 191] width 149 height 19
paste input "326"
type input "Ad542326"
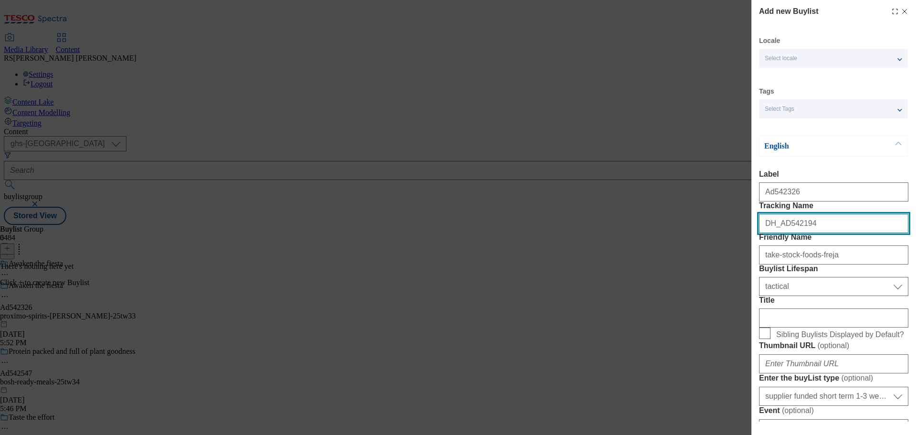
drag, startPoint x: 816, startPoint y: 246, endPoint x: 782, endPoint y: 249, distance: 33.5
click at [782, 233] on input "DH_AD542194" at bounding box center [833, 223] width 149 height 19
paste input "326"
type input "DH_AD542326"
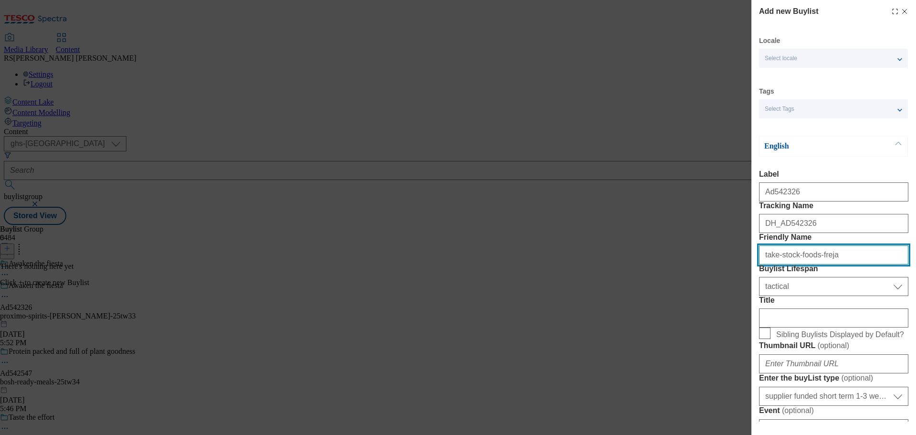
click at [839, 264] on input "take-stock-foods-freja" at bounding box center [833, 254] width 149 height 19
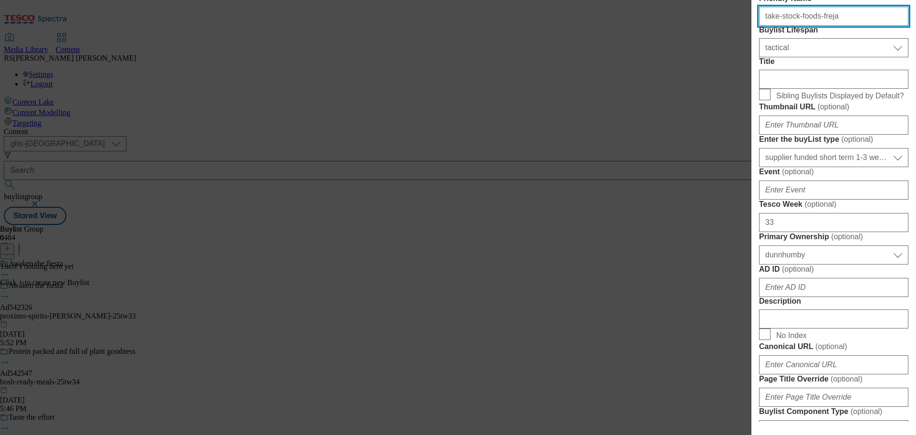
scroll to position [429, 0]
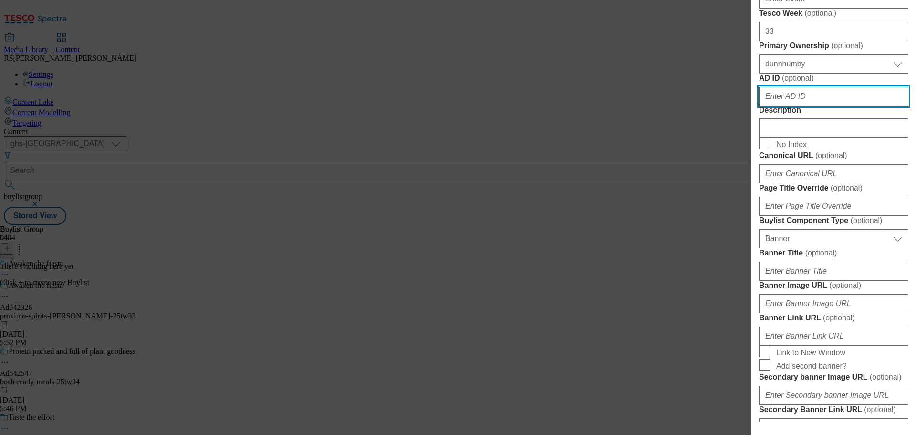
click at [800, 106] on input "AD ID ( optional )" at bounding box center [833, 96] width 149 height 19
paste input "542326"
type input "542326"
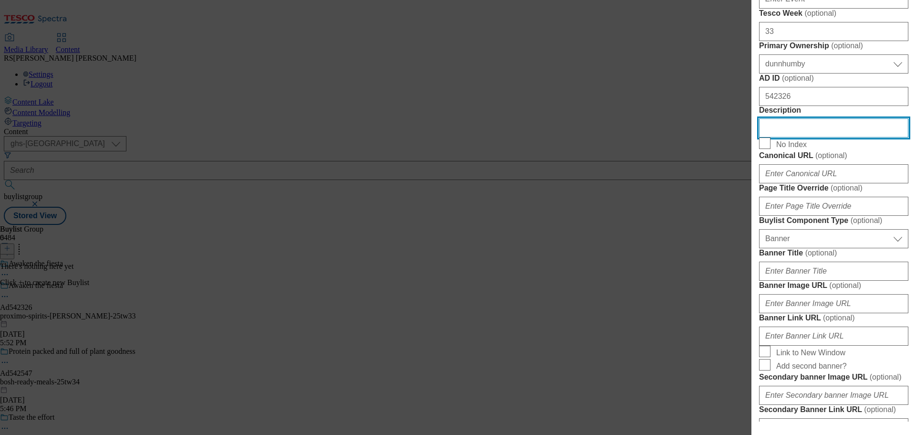
click at [832, 137] on input "Description" at bounding box center [833, 127] width 149 height 19
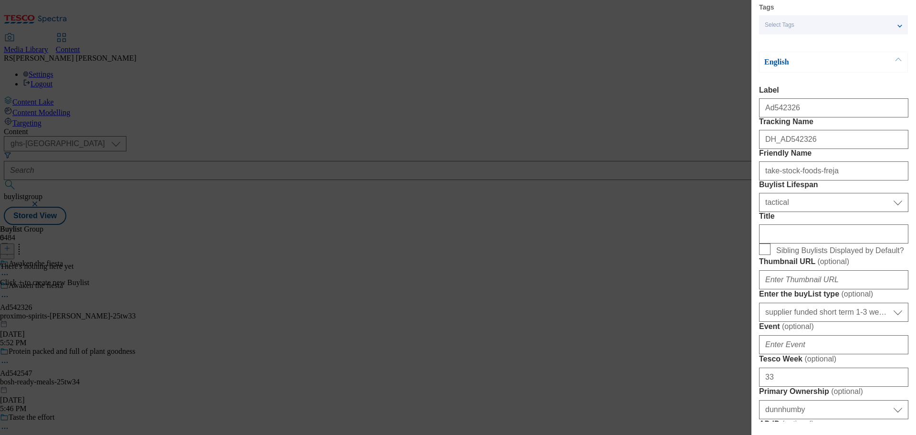
scroll to position [0, 0]
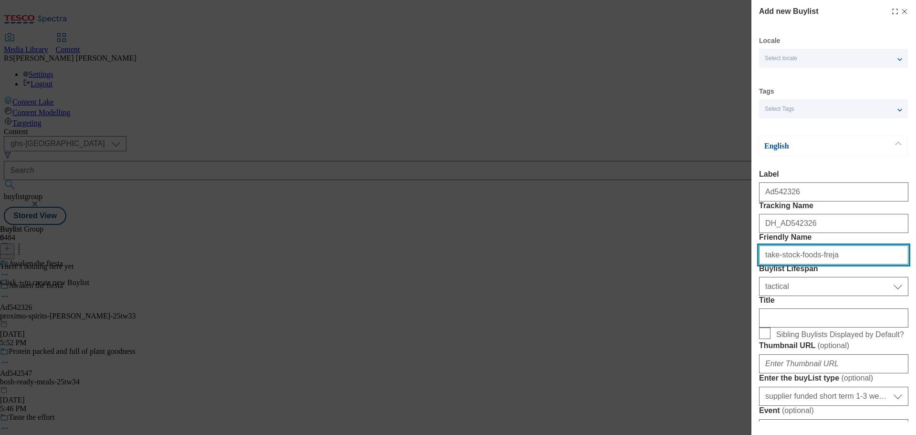
click at [838, 264] on input "take-stock-foods-freja" at bounding box center [833, 254] width 149 height 19
drag, startPoint x: 844, startPoint y: 292, endPoint x: 678, endPoint y: 279, distance: 166.5
click at [676, 277] on div "Add new Buylist Locale Select locale English Welsh Tags Select Tags fnf marketp…" at bounding box center [458, 217] width 916 height 435
paste input "proximo-spirits-[PERSON_NAME]"
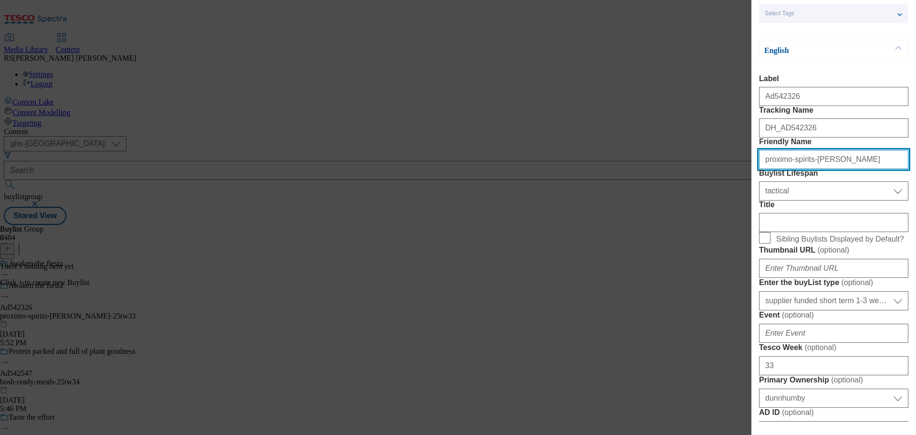
scroll to position [143, 0]
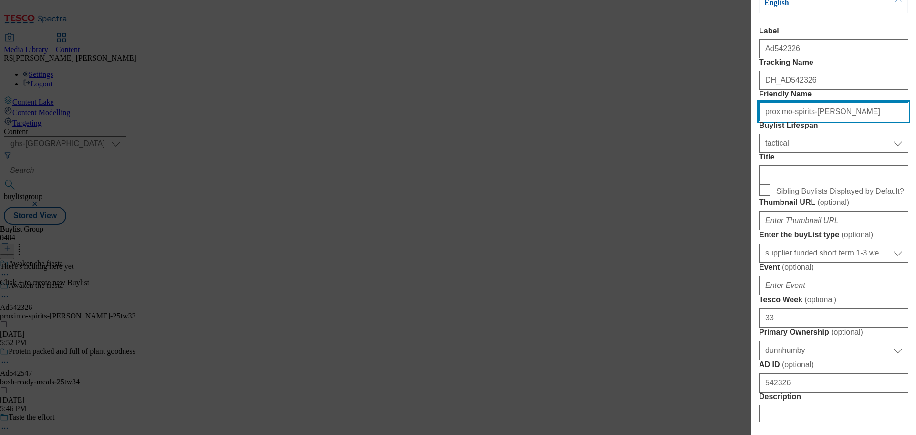
type input "proximo-spirits-[PERSON_NAME]"
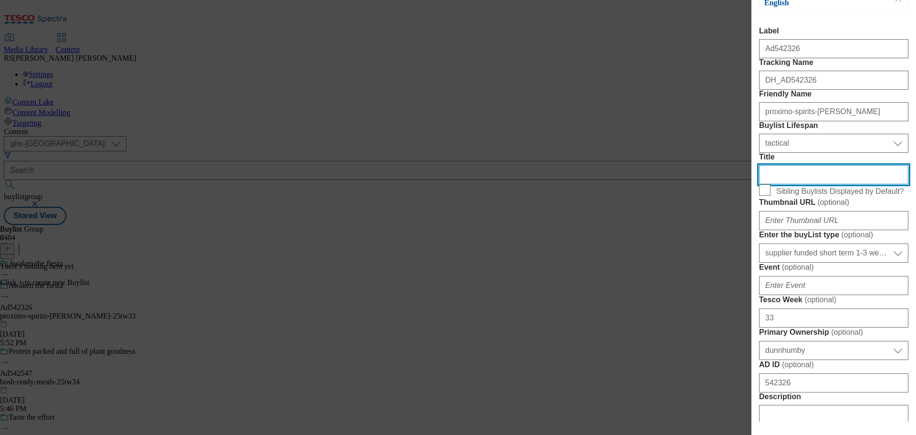
click at [805, 184] on input "Title" at bounding box center [833, 174] width 149 height 19
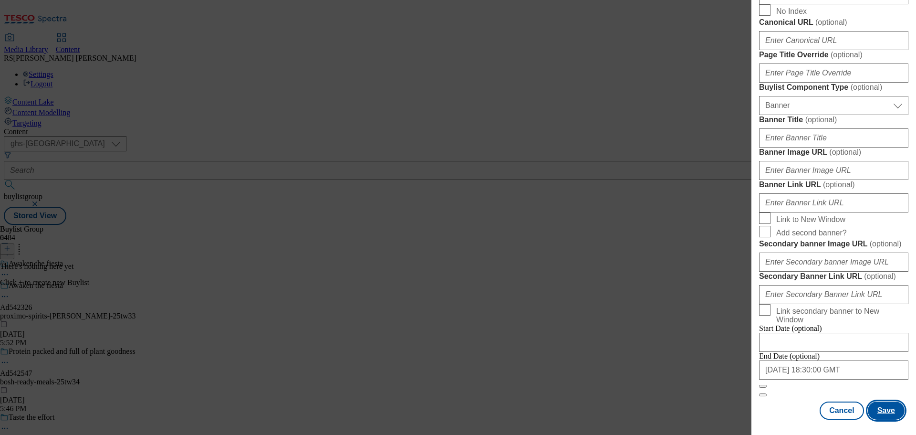
scroll to position [962, 0]
click at [869, 406] on button "Save" at bounding box center [886, 410] width 37 height 18
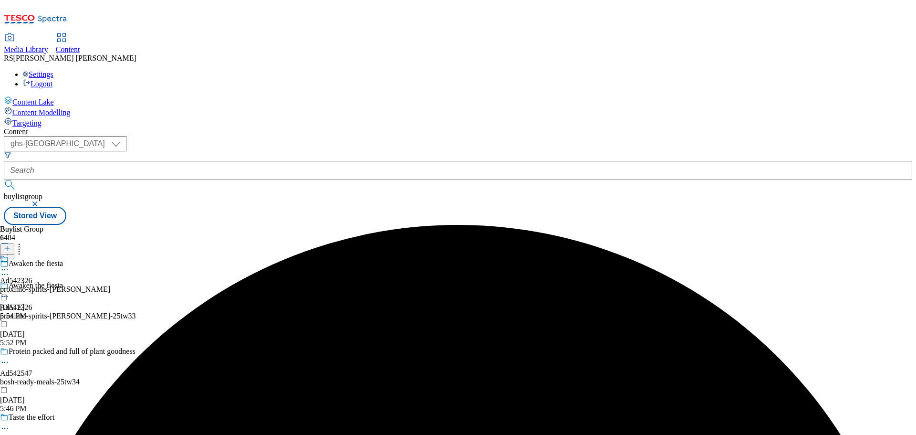
click at [110, 254] on div "Ad542326 proximo-spirits-[PERSON_NAME] [DATE] 5:54 PM" at bounding box center [55, 287] width 110 height 66
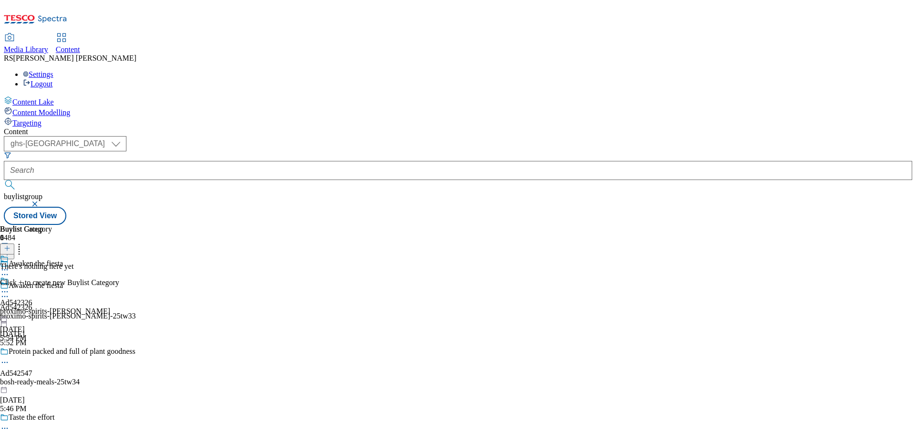
click at [10, 245] on icon at bounding box center [7, 248] width 7 height 7
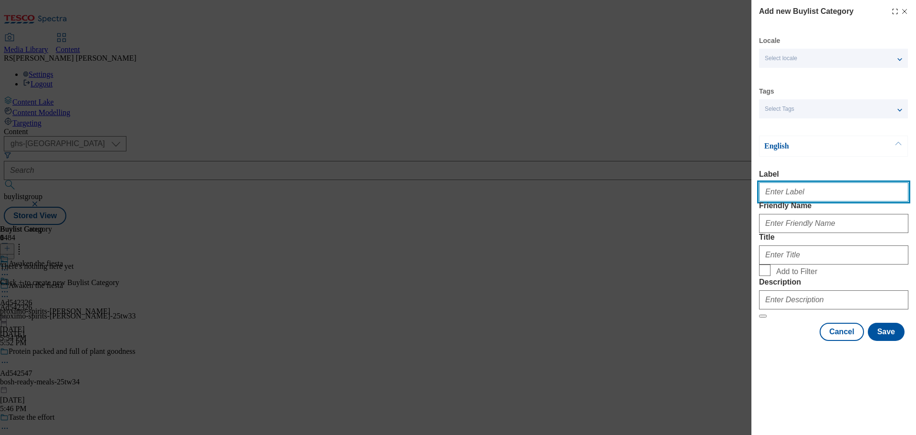
click at [789, 201] on input "Label" at bounding box center [833, 191] width 149 height 19
paste input "Ad542194"
type input "Ad542194"
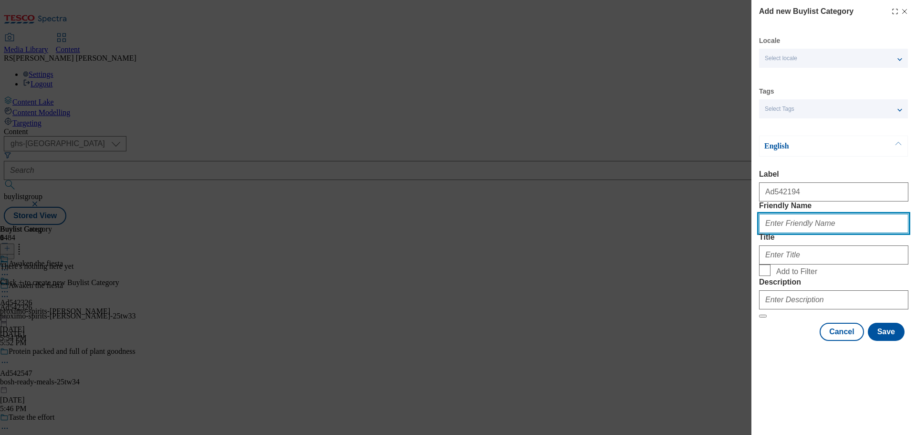
click at [793, 233] on input "Friendly Name" at bounding box center [833, 223] width 149 height 19
paste input "take-stock-foods-freja"
type input "take-stock-foods-freja"
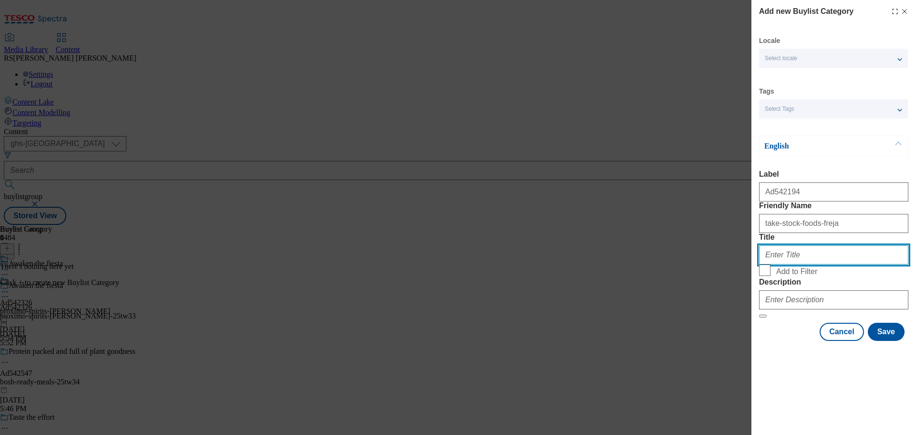
click at [796, 264] on input "Title" at bounding box center [833, 254] width 149 height 19
paste input "Take Stock Foods Limited"
paste input "Proximo Spirits"
type input "Proximo Spirits"
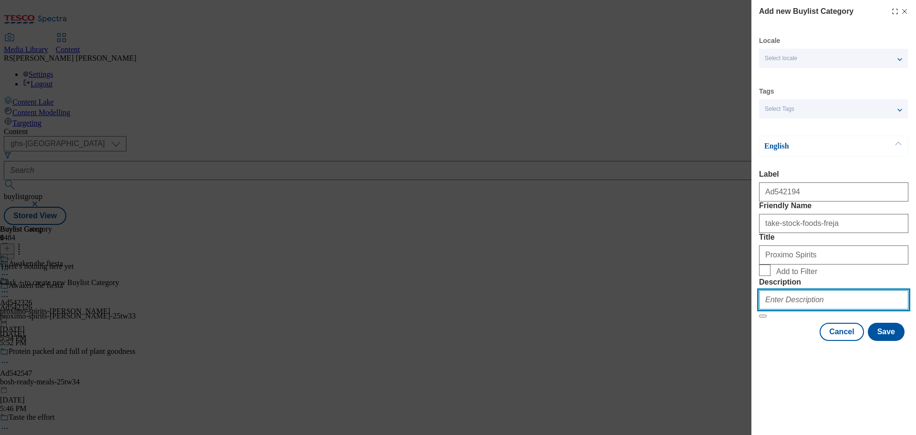
click at [827, 309] on input "Description" at bounding box center [833, 299] width 149 height 19
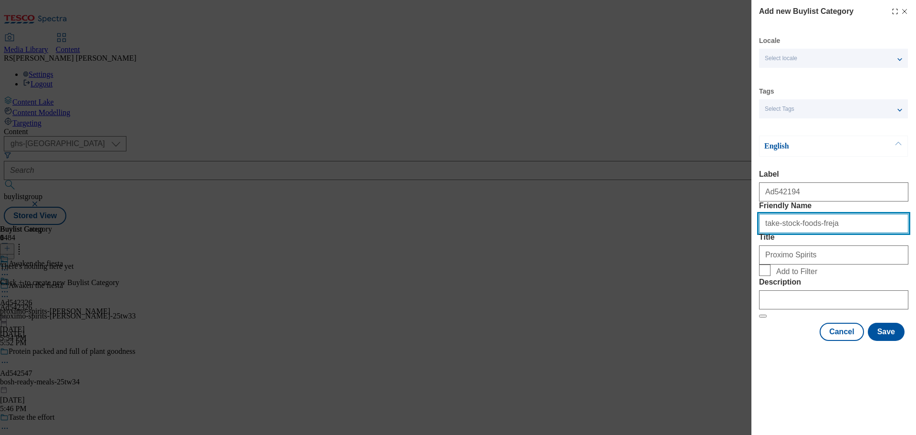
click at [800, 233] on input "take-stock-foods-freja" at bounding box center [833, 223] width 149 height 19
paste input "proximo-spirits-[PERSON_NAME]"
type input "proximo-spirits-[PERSON_NAME]"
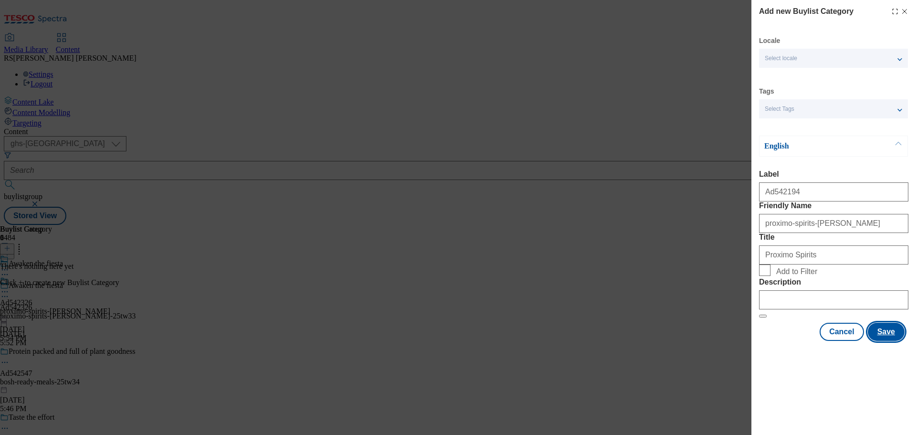
click at [884, 341] on button "Save" at bounding box center [886, 331] width 37 height 18
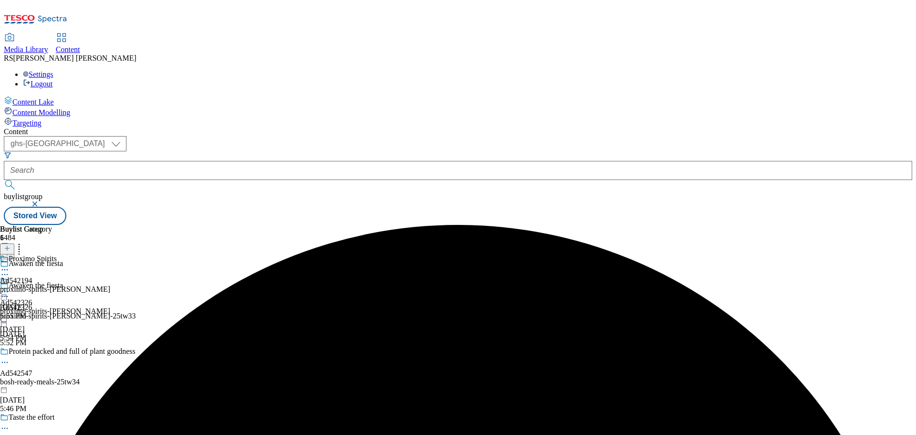
click at [110, 254] on div "Proximo Spirits Ad542194 proximo-spirits-[PERSON_NAME] [DATE] 5:55 PM" at bounding box center [55, 287] width 110 height 66
click at [10, 245] on icon at bounding box center [7, 248] width 7 height 7
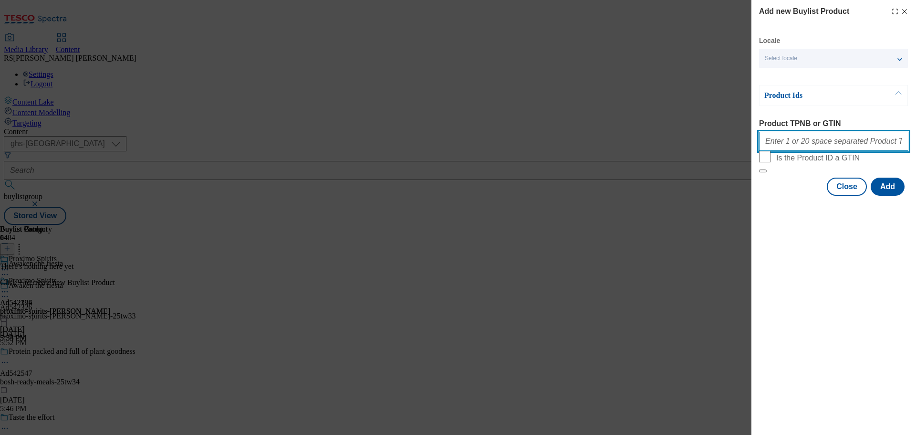
click at [789, 151] on input "Product TPNB or GTIN" at bounding box center [833, 141] width 149 height 19
paste input "80184184 51172000, 80184184 51172000"
type input "80184184 51172000, 80184184 51172000"
click at [759, 169] on button "Modal" at bounding box center [763, 170] width 8 height 3
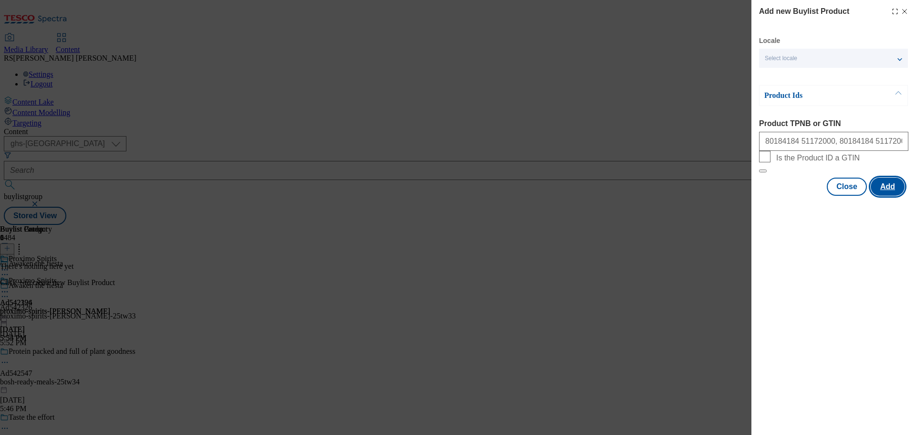
click at [884, 196] on button "Add" at bounding box center [888, 186] width 34 height 18
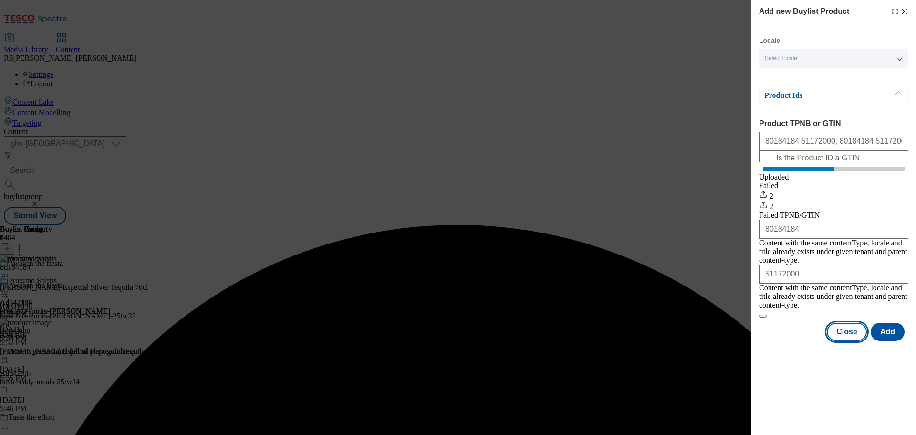
click at [830, 328] on button "Close" at bounding box center [847, 331] width 40 height 18
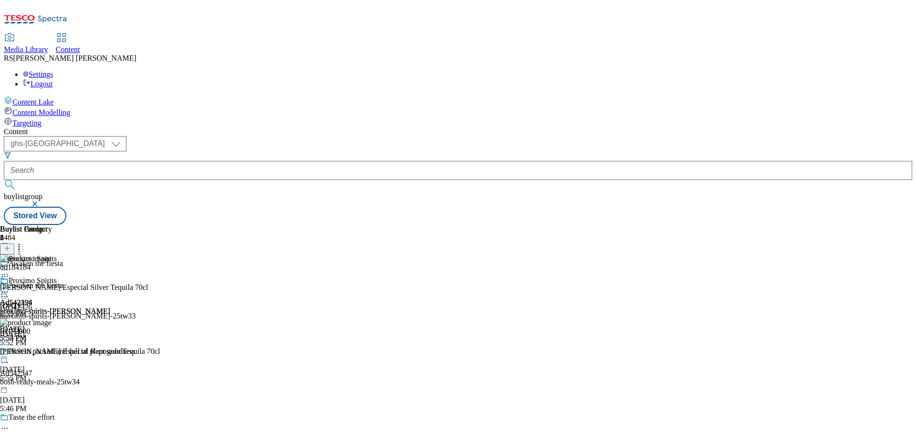
click at [10, 291] on icon at bounding box center [5, 296] width 10 height 10
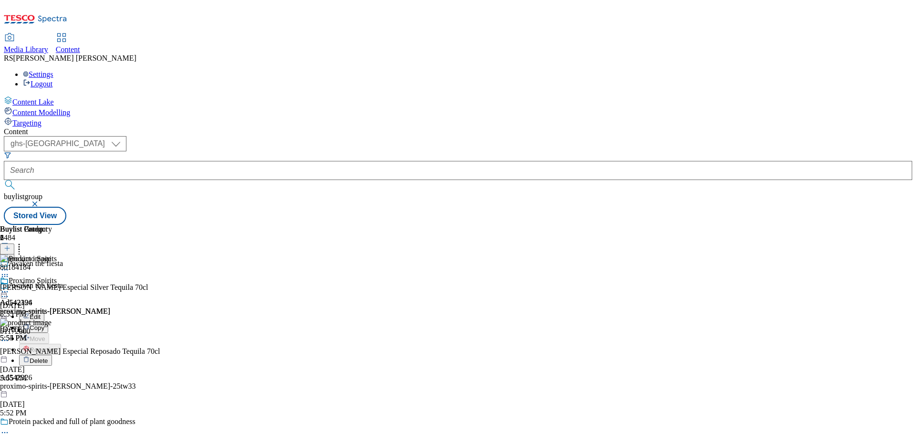
click at [44, 311] on button "Edit" at bounding box center [31, 316] width 25 height 11
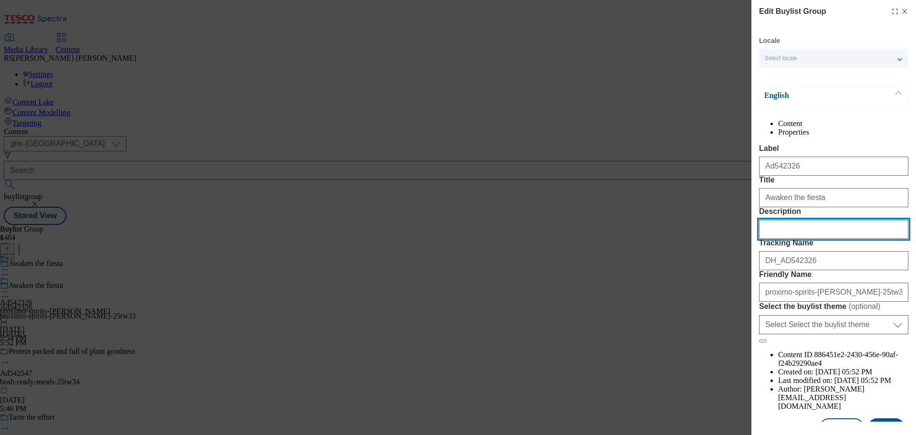
click at [790, 239] on input "Description" at bounding box center [833, 228] width 149 height 19
paste input "[PERSON_NAME] Especial Silver Tequila 70cl"
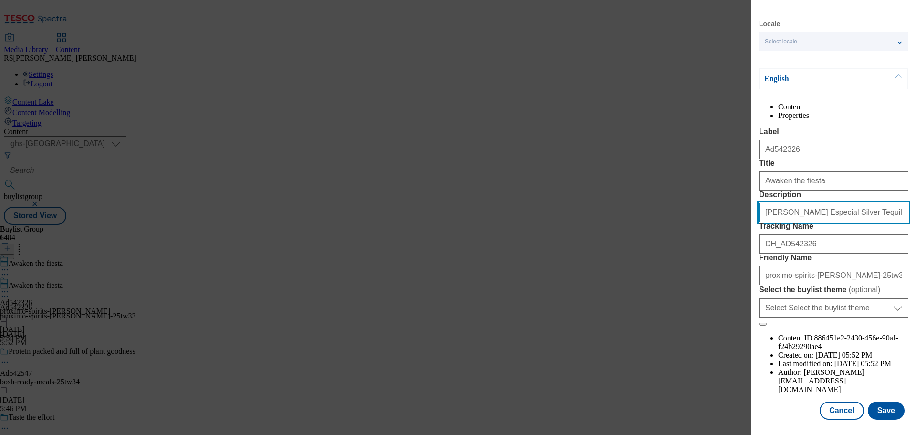
scroll to position [53, 0]
type input "[PERSON_NAME] Especial Silver Tequila 70cl"
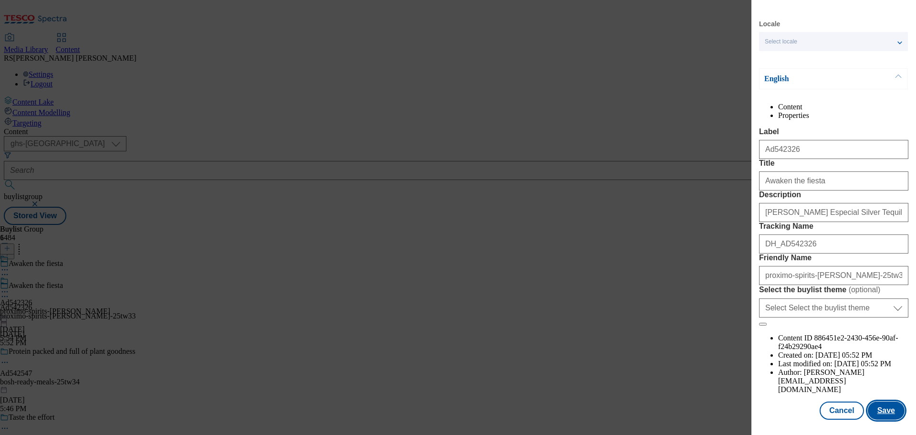
click at [875, 408] on button "Save" at bounding box center [886, 410] width 37 height 18
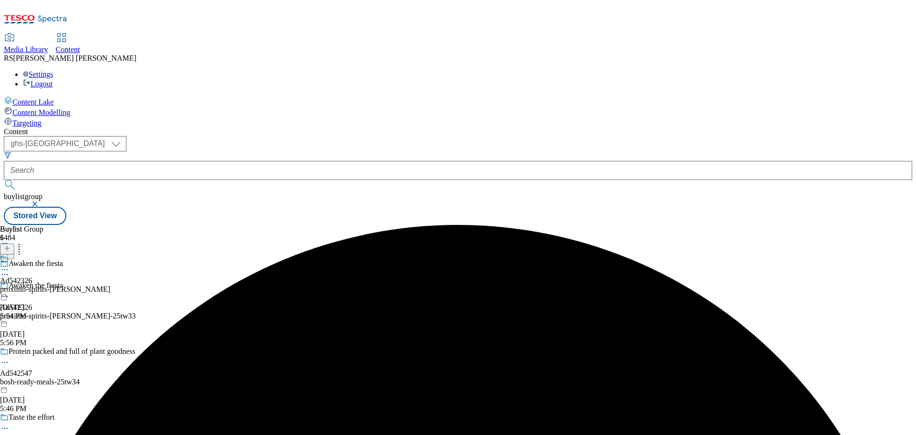
click at [10, 265] on icon at bounding box center [5, 270] width 10 height 10
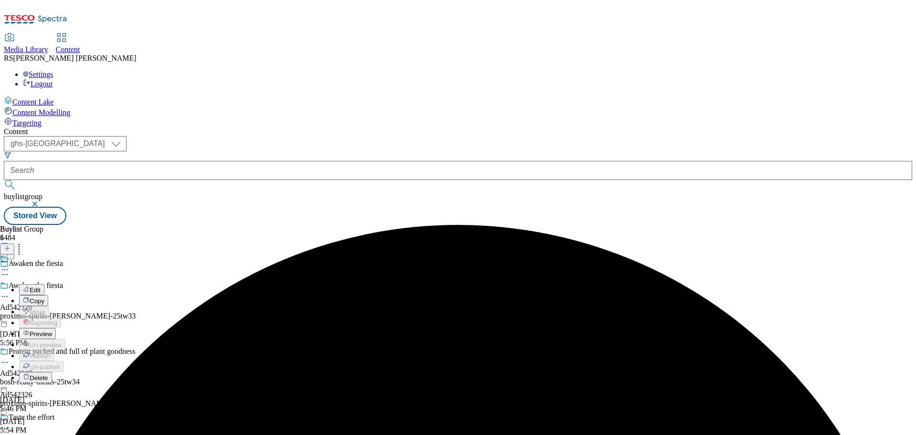
click at [44, 284] on button "Edit" at bounding box center [31, 289] width 25 height 11
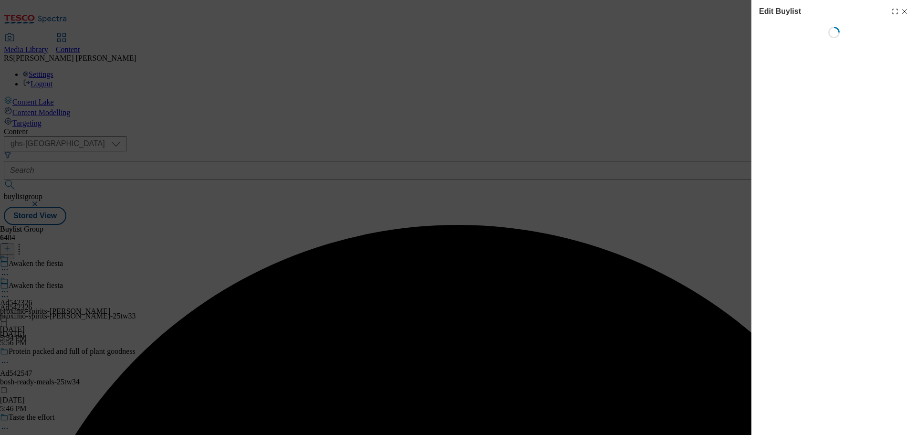
select select "tactical"
select select "supplier funded short term 1-3 weeks"
select select "dunnhumby"
select select "Banner"
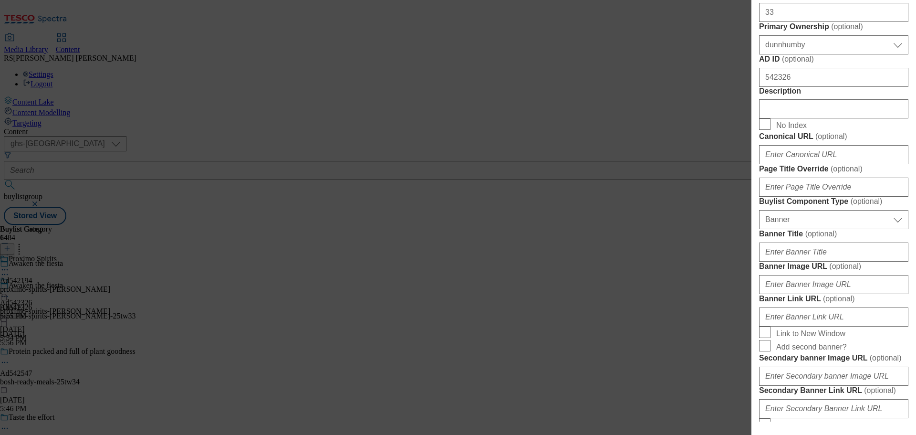
scroll to position [477, 0]
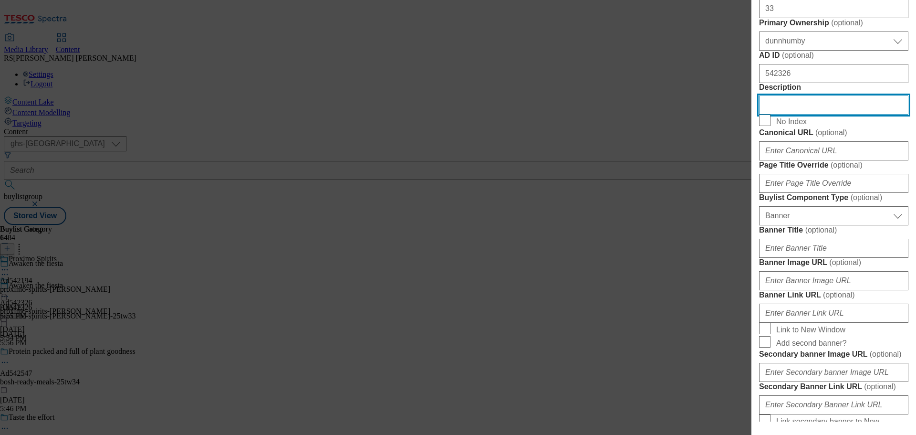
click at [789, 114] on input "Description" at bounding box center [833, 104] width 149 height 19
paste input "[PERSON_NAME] Especial Silver Tequila 70cl"
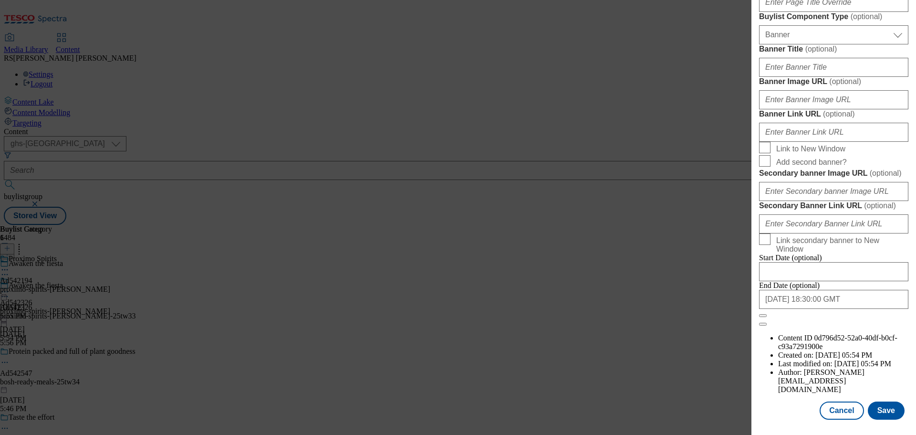
scroll to position [1004, 0]
type input "[PERSON_NAME] Especial Silver Tequila 70cl"
click at [880, 412] on button "Save" at bounding box center [886, 410] width 37 height 18
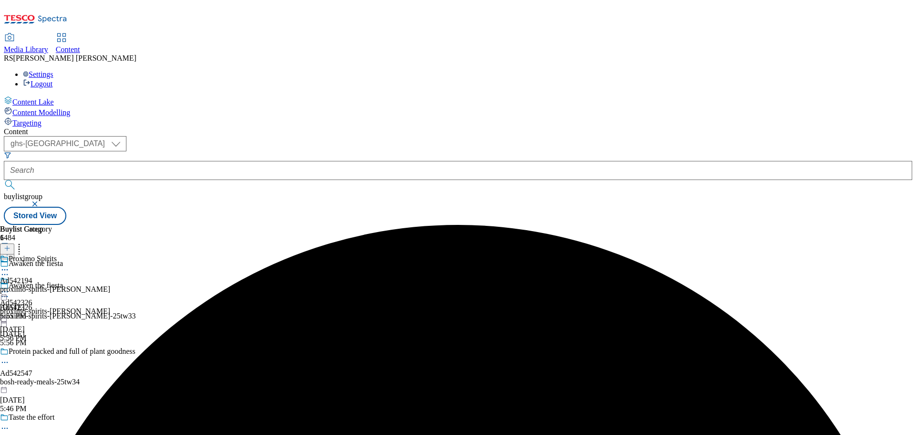
click at [10, 265] on icon at bounding box center [5, 270] width 10 height 10
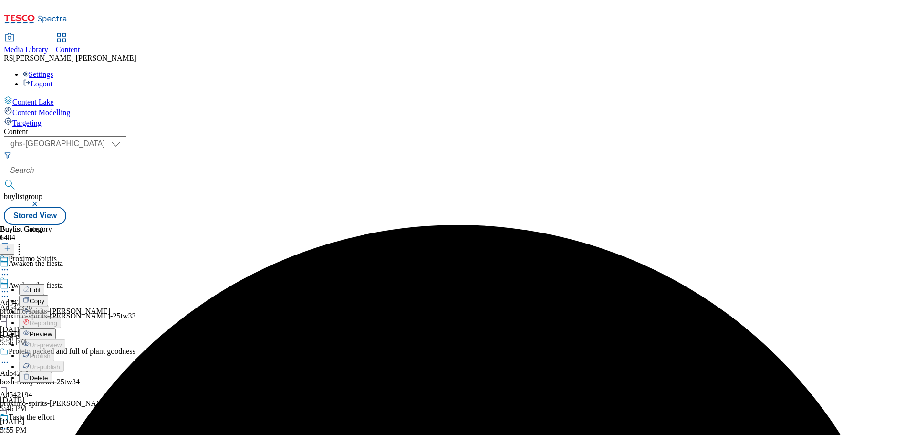
click at [44, 284] on button "Edit" at bounding box center [31, 289] width 25 height 11
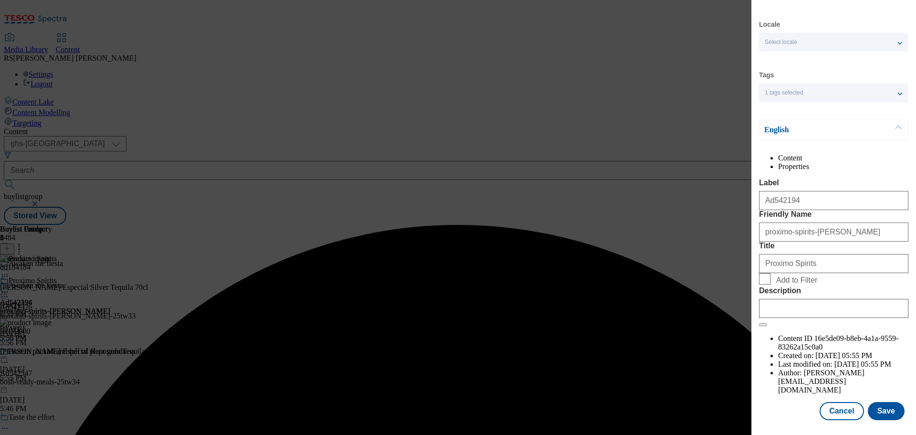
scroll to position [35, 0]
click at [815, 326] on form "Label Ad542194 Friendly Name proximo-spirits-[PERSON_NAME] Title Proximo Spirit…" at bounding box center [833, 252] width 149 height 148
click at [807, 317] on input "Description" at bounding box center [833, 307] width 149 height 19
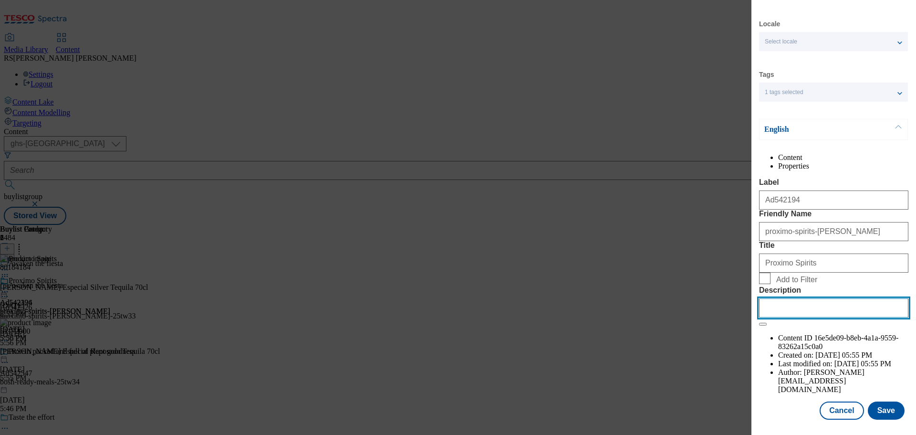
paste input "[PERSON_NAME] Especial Silver Tequila 70cl"
type input "[PERSON_NAME] Especial Silver Tequila 70cl"
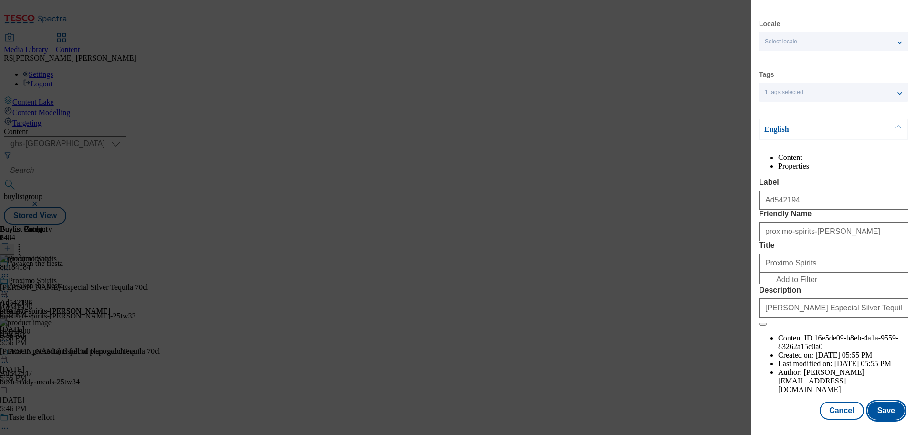
click at [881, 411] on button "Save" at bounding box center [886, 410] width 37 height 18
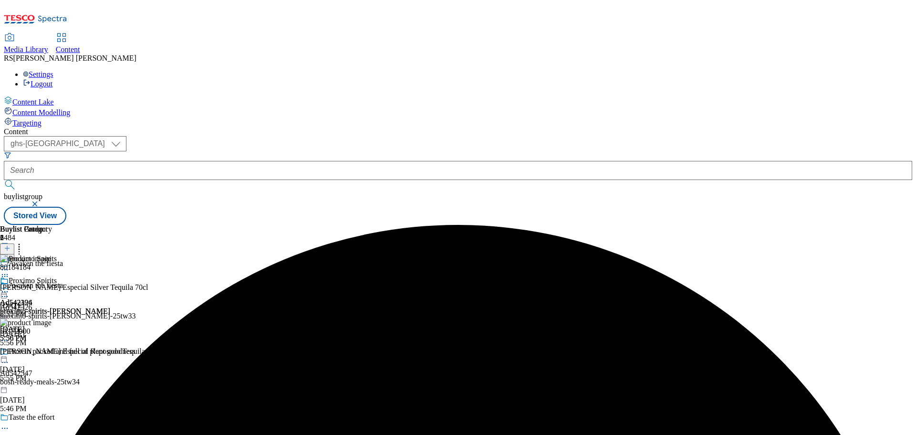
click at [10, 287] on icon at bounding box center [5, 292] width 10 height 10
click at [52, 352] on span "Preview" at bounding box center [41, 355] width 22 height 7
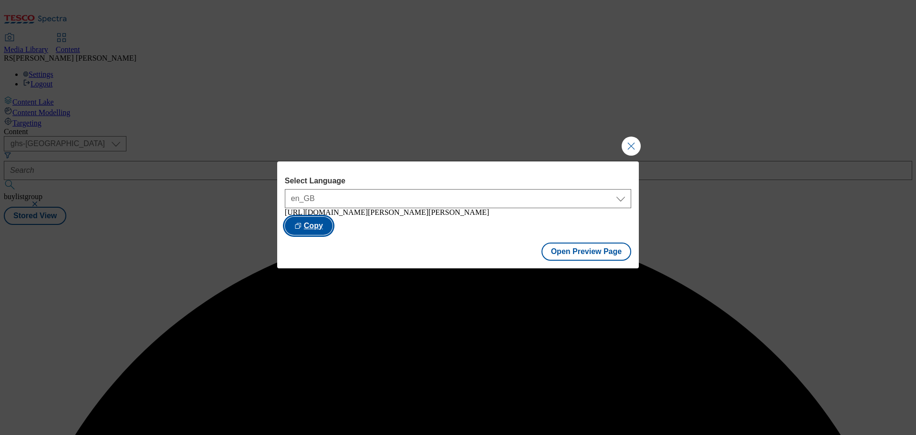
click at [333, 220] on button "Copy" at bounding box center [309, 226] width 48 height 18
